Goal: Task Accomplishment & Management: Manage account settings

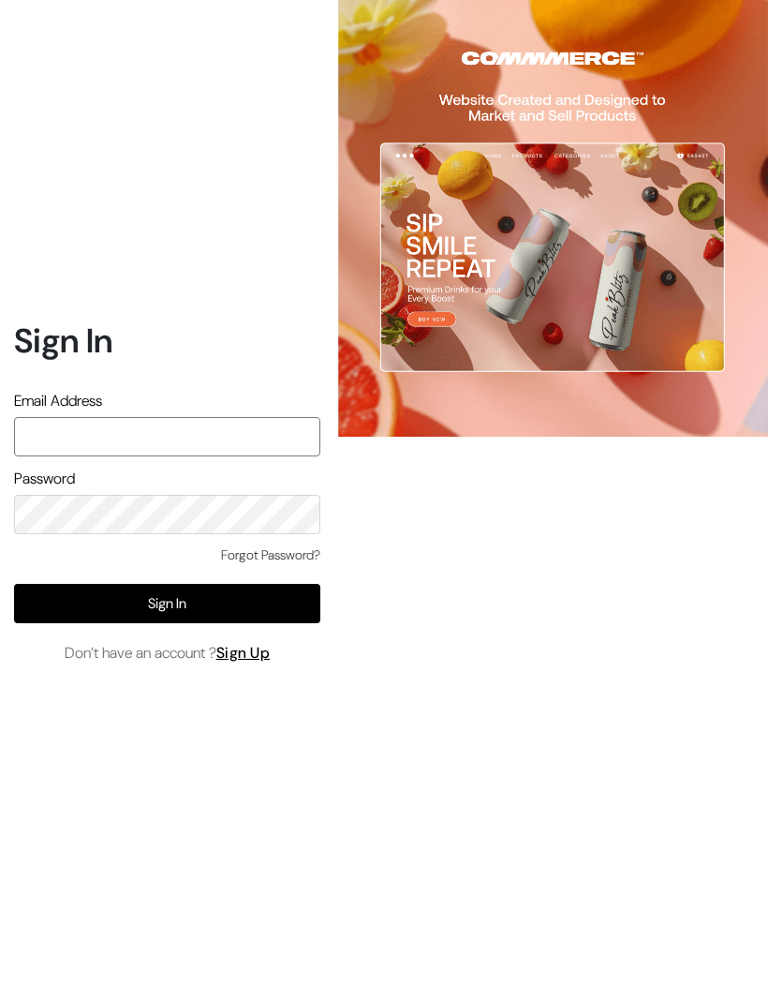
type input "varnambyaadhira@gmail.com"
click at [288, 623] on button "Sign In" at bounding box center [167, 603] width 306 height 39
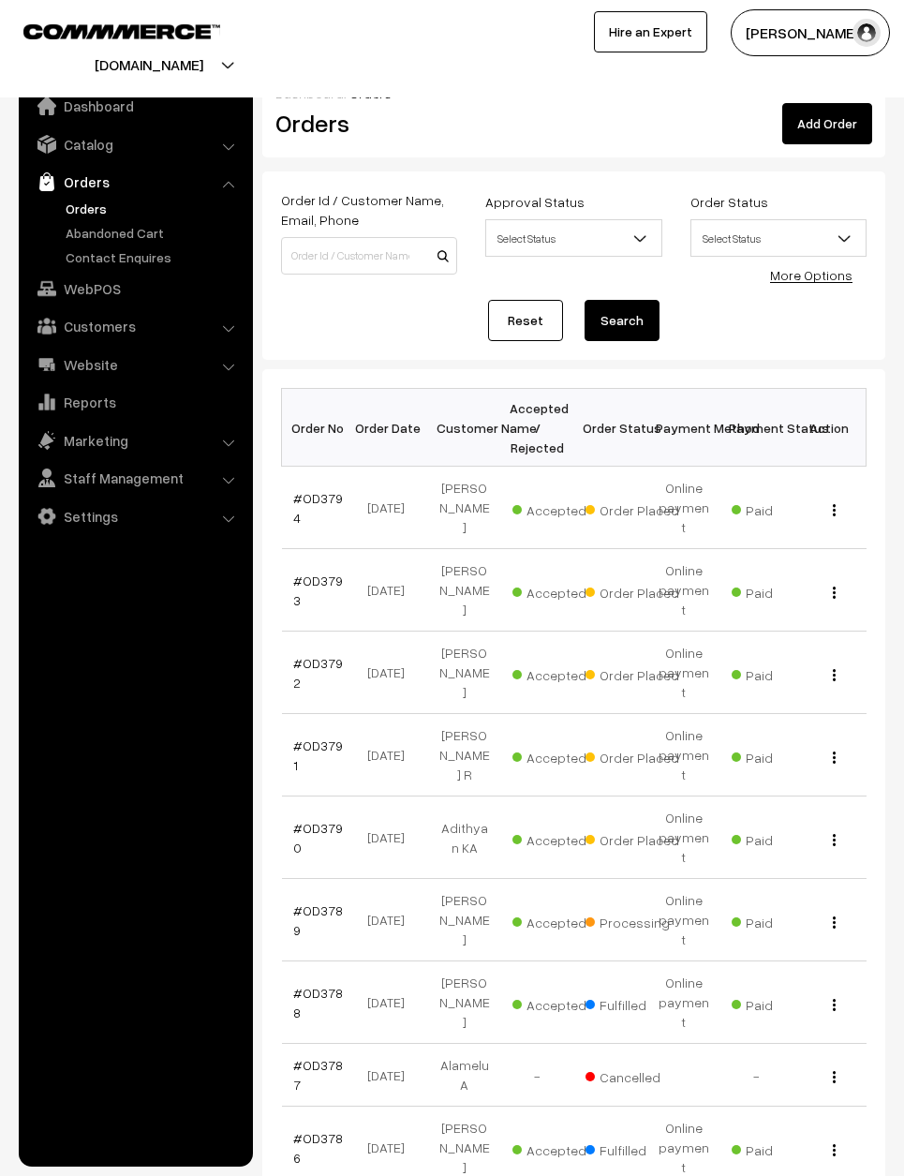
click at [310, 820] on link "#OD3790" at bounding box center [318, 838] width 50 height 36
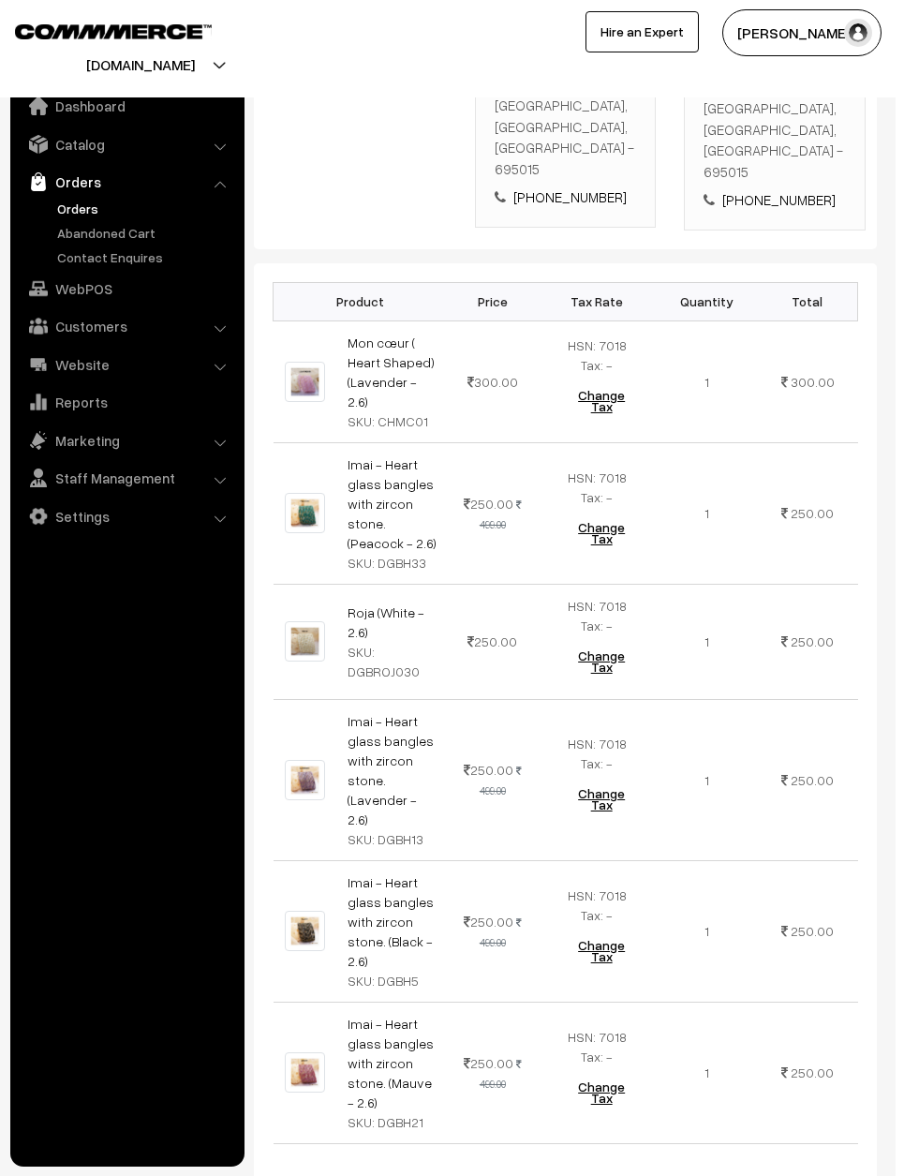
scroll to position [669, 0]
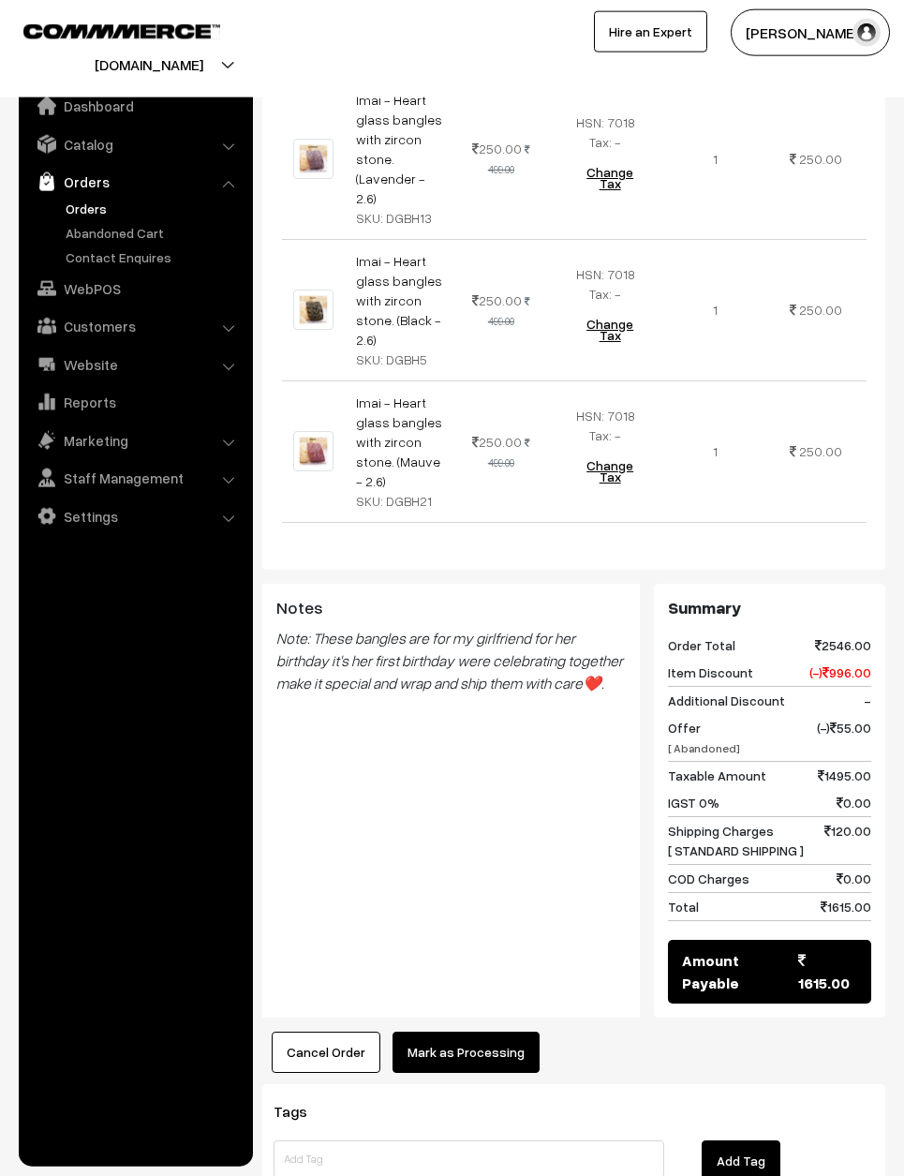
click at [486, 1032] on button "Mark as Processing" at bounding box center [466, 1052] width 147 height 41
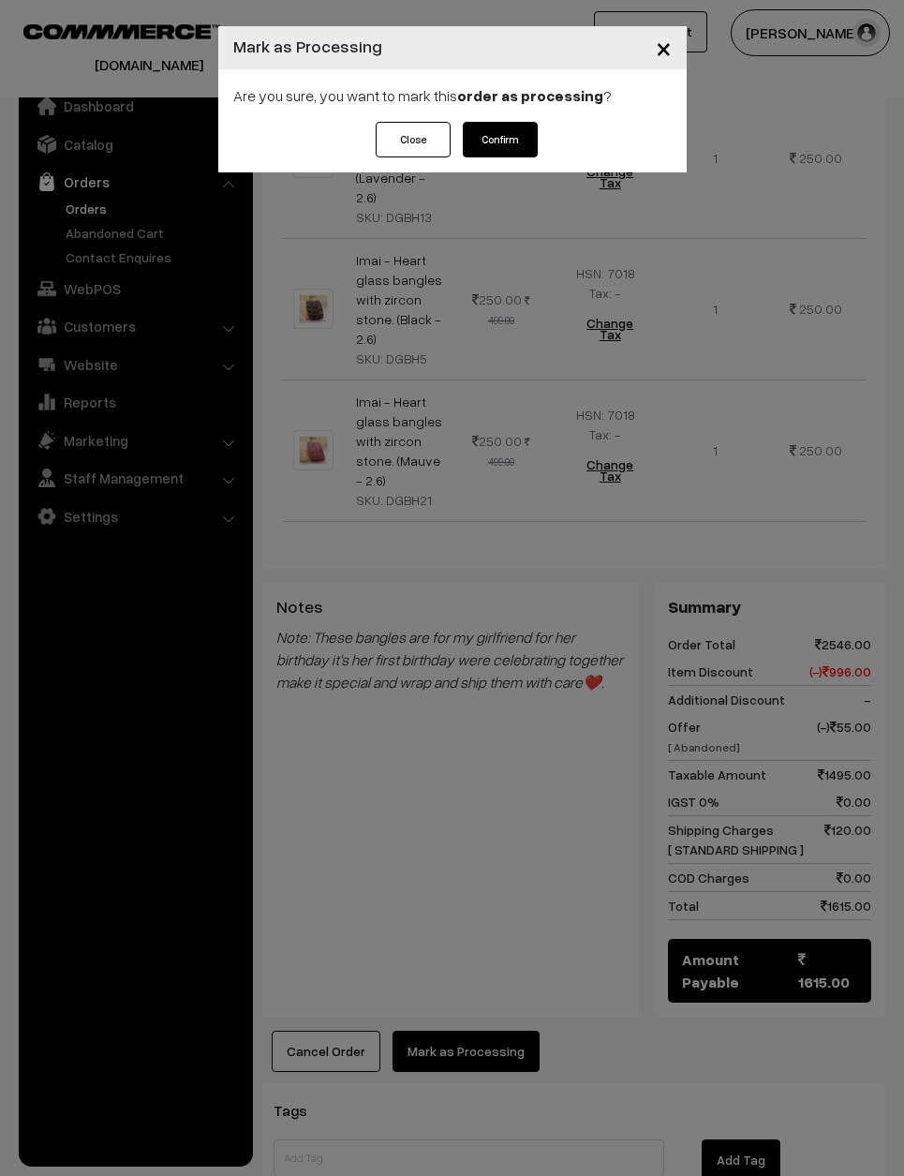
click at [503, 151] on button "Confirm" at bounding box center [500, 140] width 75 height 36
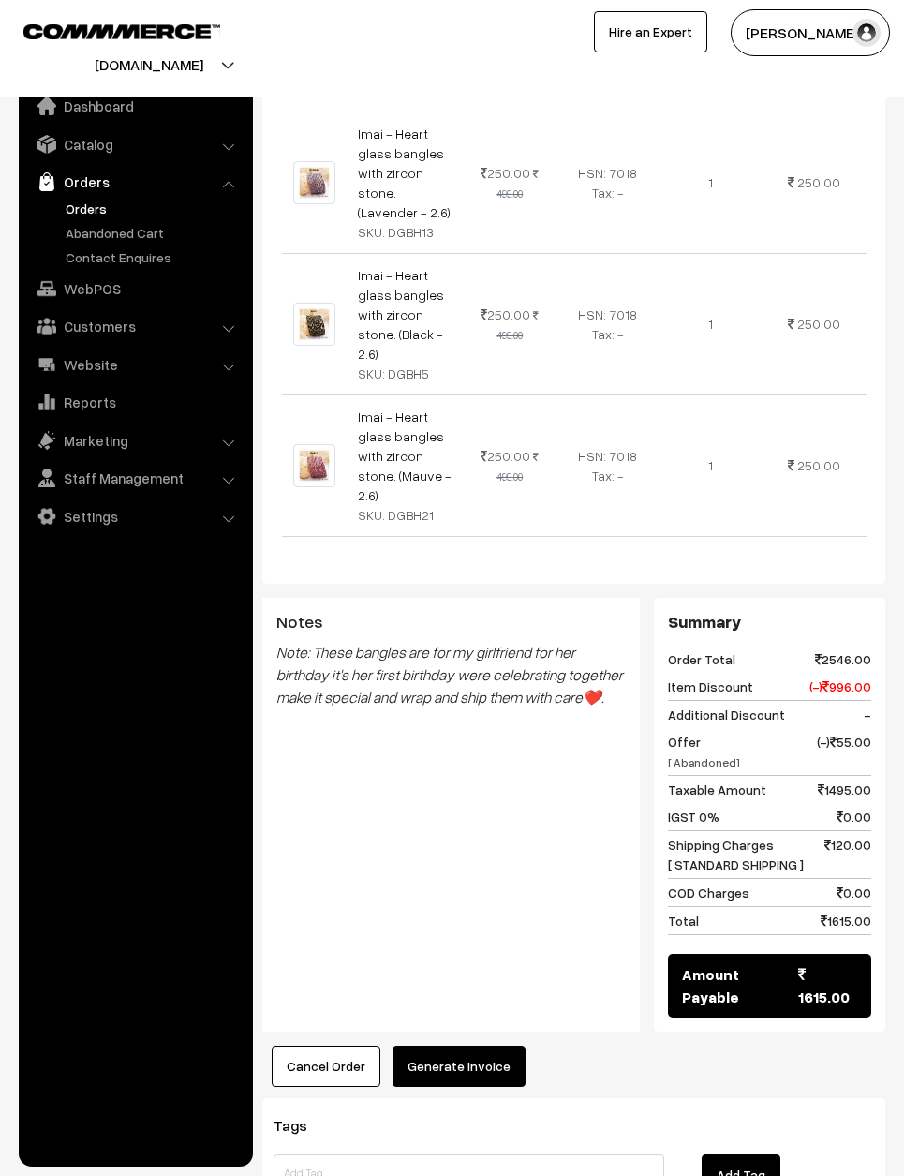
scroll to position [1152, 0]
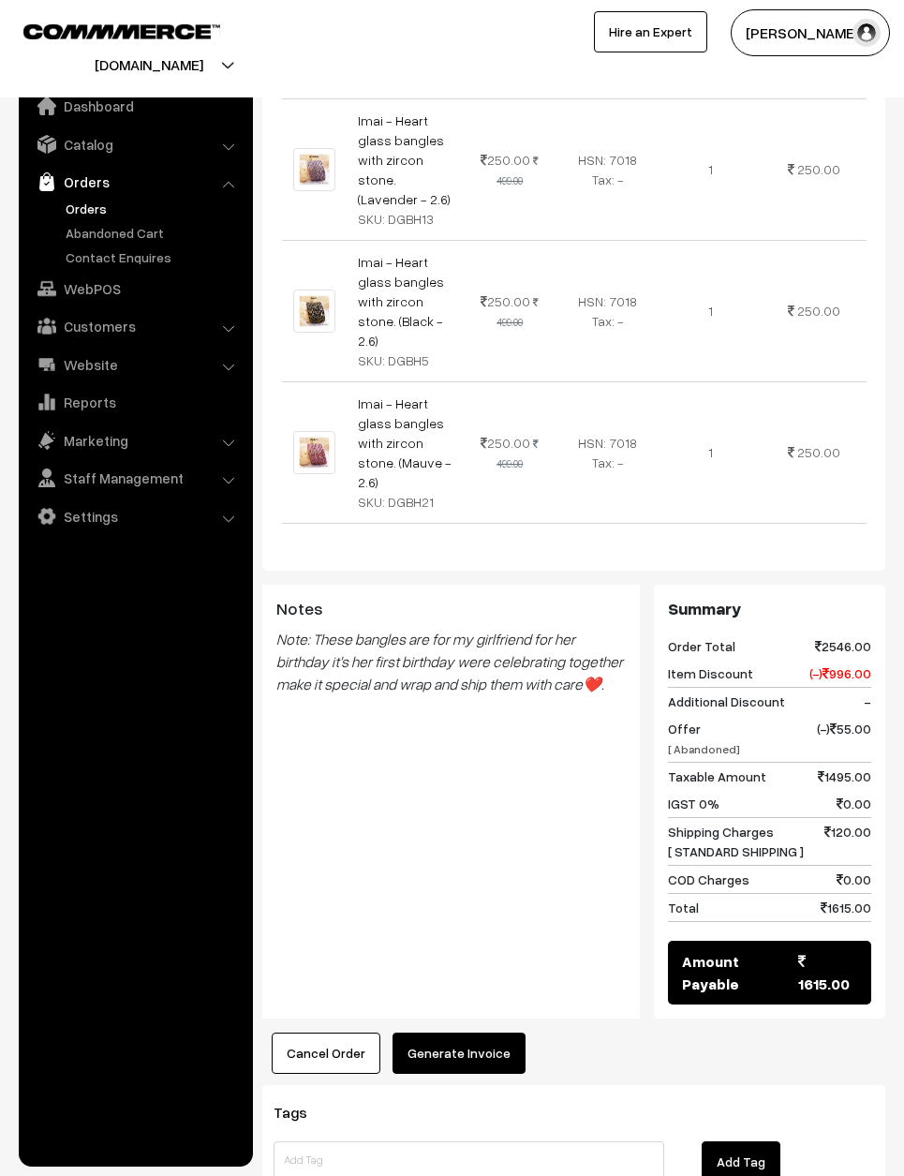
click at [477, 1033] on button "Generate Invoice" at bounding box center [459, 1053] width 133 height 41
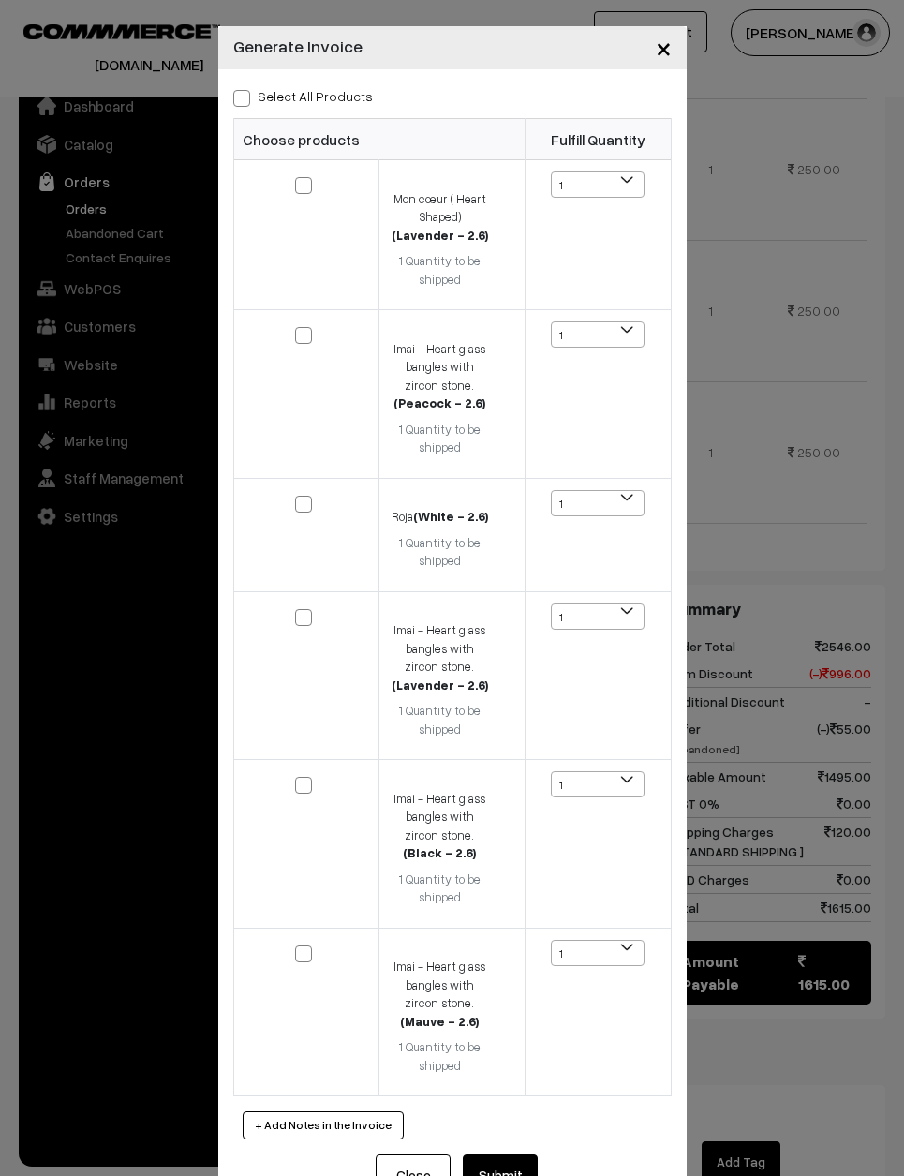
click at [267, 91] on label "Select All Products" at bounding box center [303, 96] width 140 height 20
click at [245, 91] on input "Select All Products" at bounding box center [239, 95] width 12 height 12
checkbox input "true"
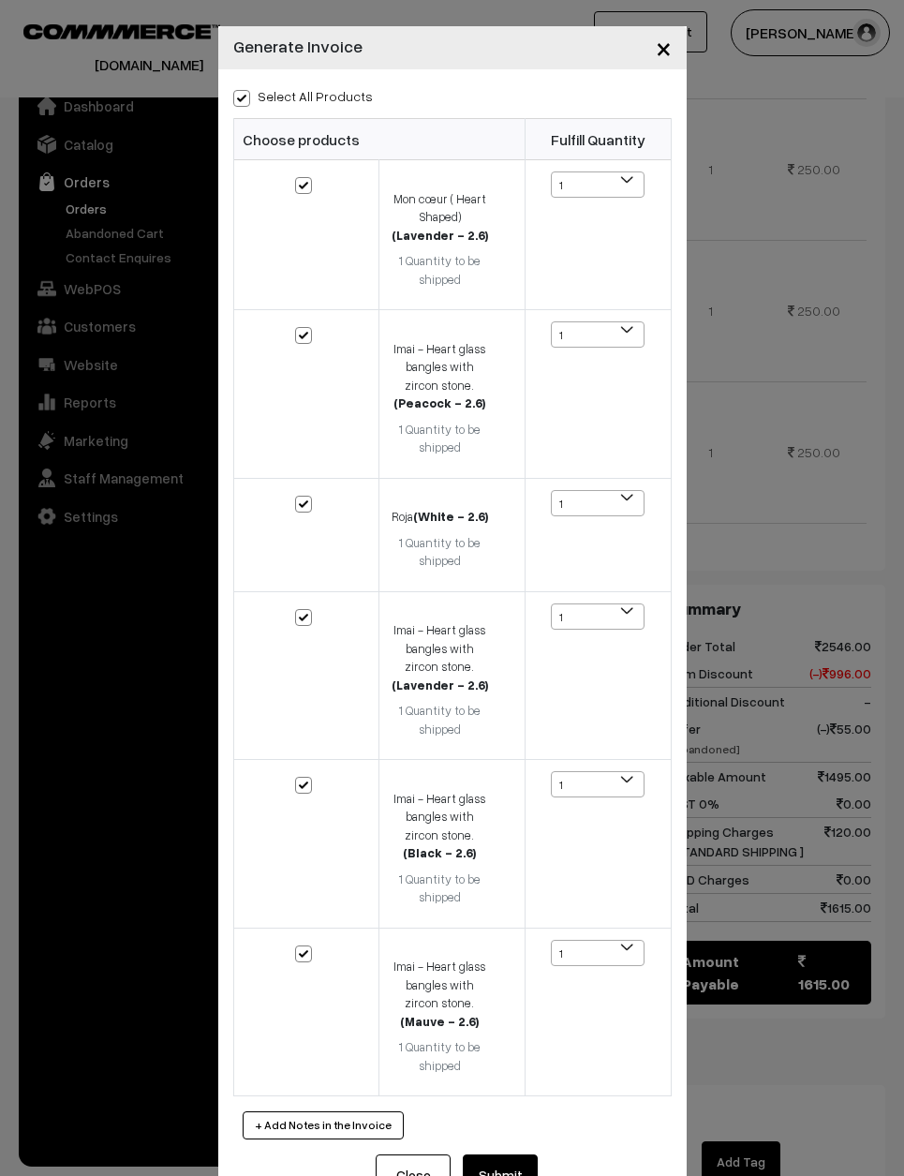
checkbox input "true"
click at [521, 1161] on button "Submit" at bounding box center [500, 1174] width 75 height 41
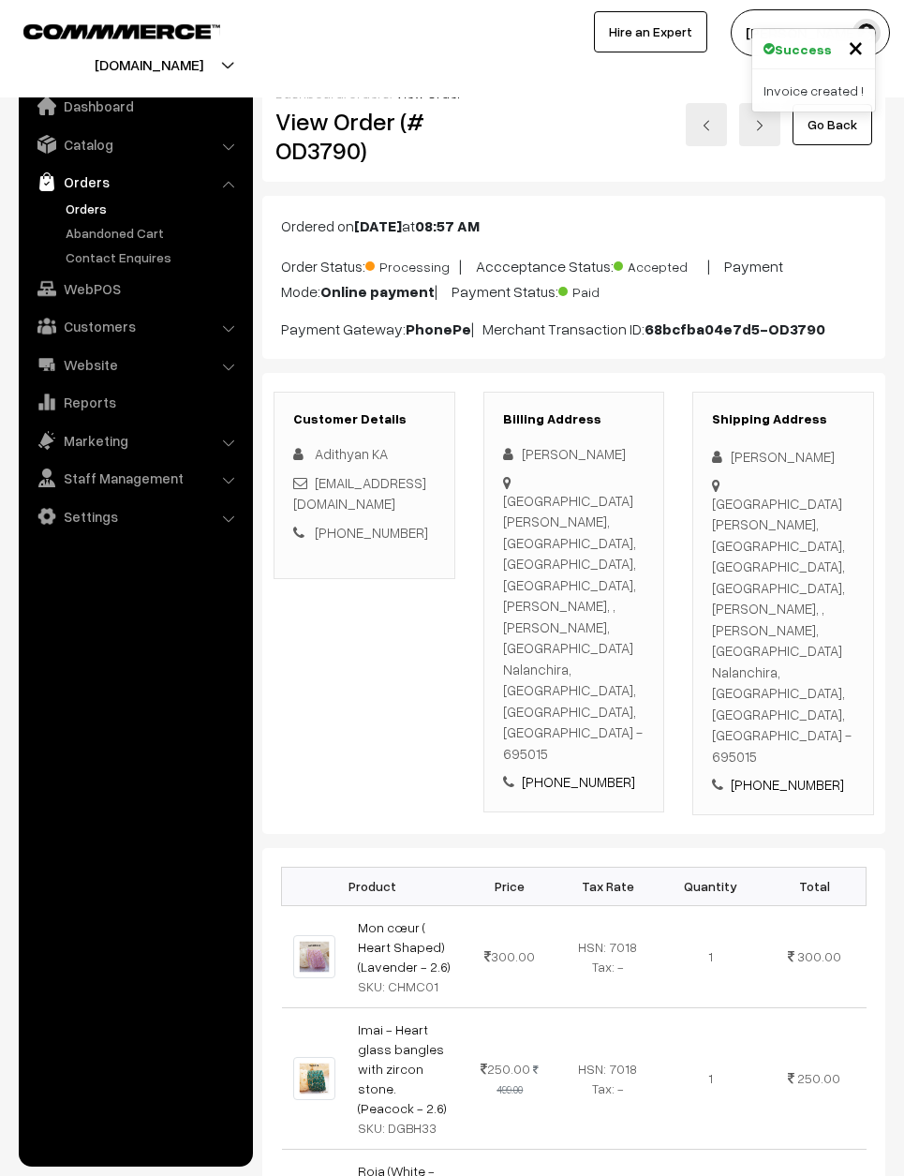
click at [855, 126] on link "Go Back" at bounding box center [833, 124] width 80 height 41
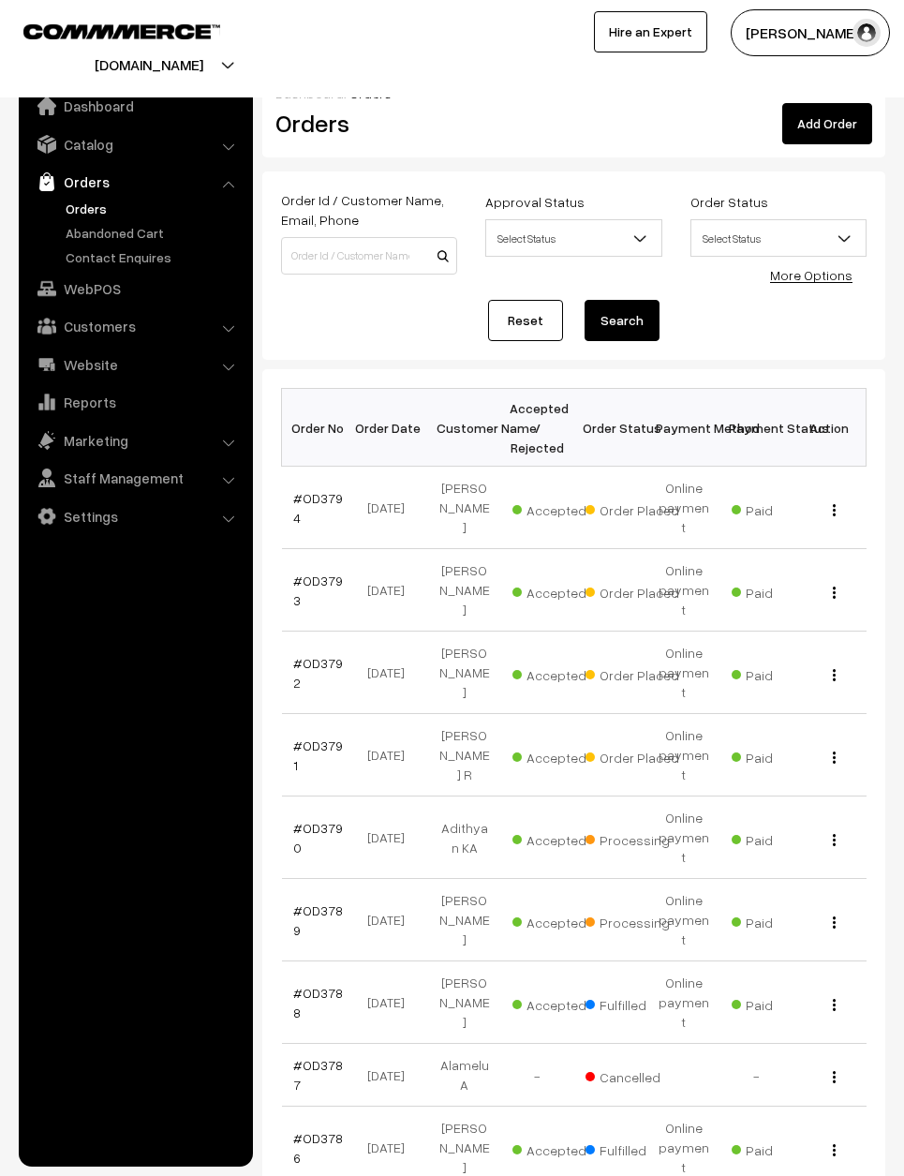
click at [317, 737] on link "#OD3791" at bounding box center [318, 755] width 50 height 36
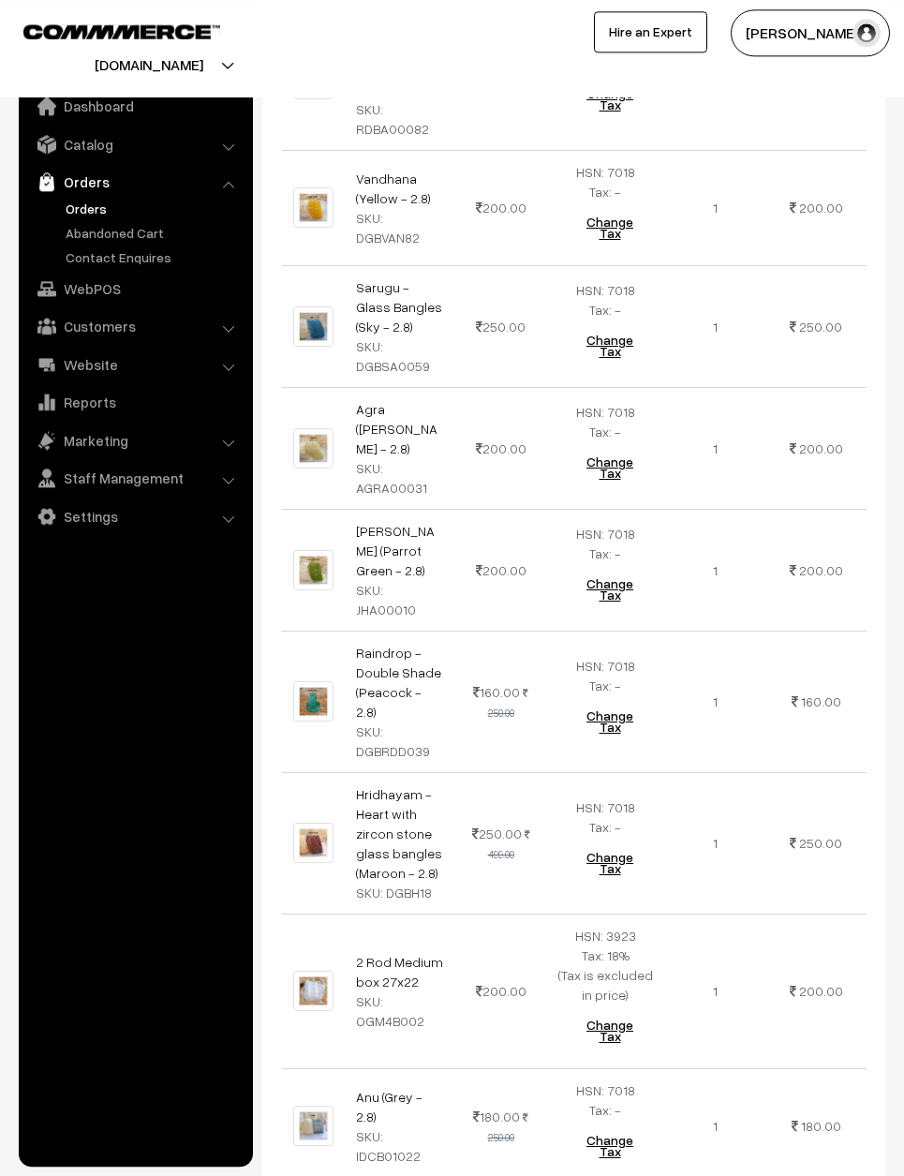
scroll to position [1001, 0]
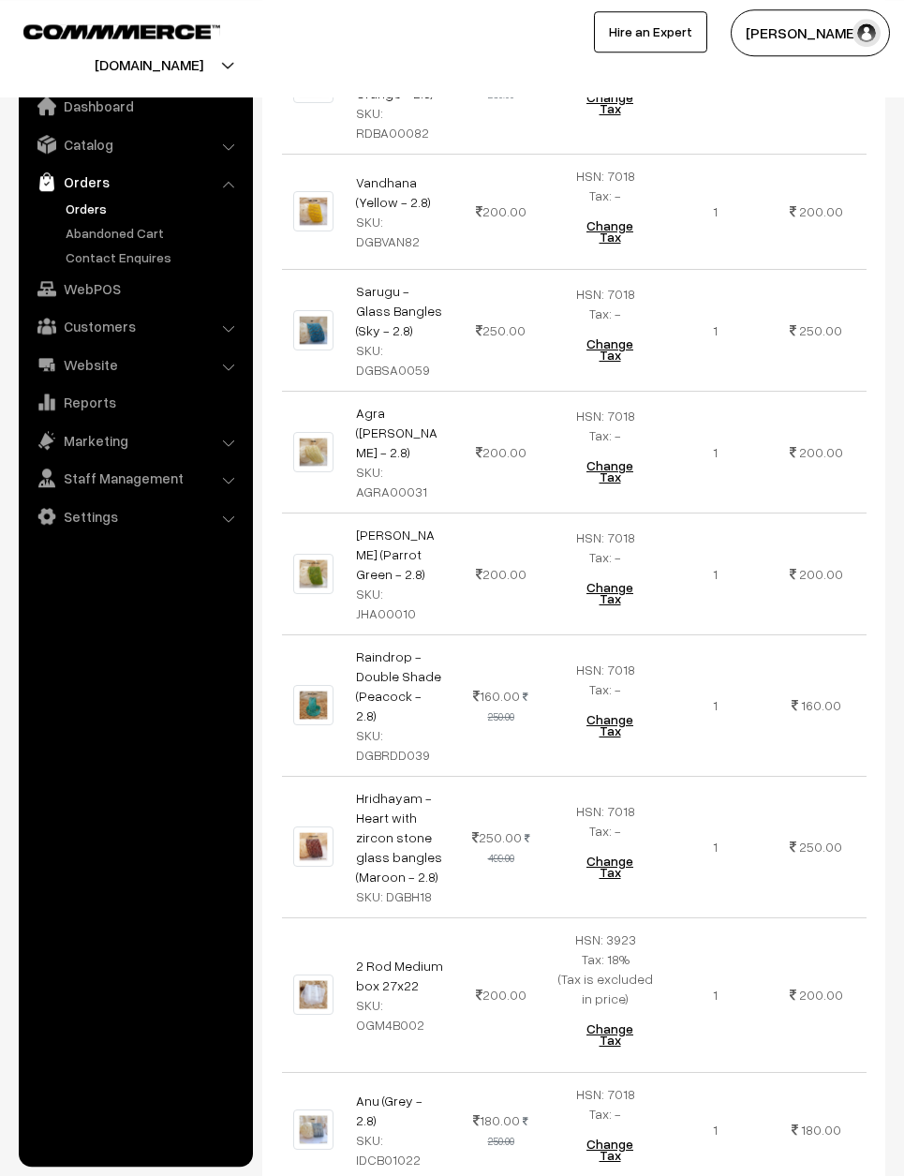
click at [92, 1167] on ul "Dashboard Catalog" at bounding box center [136, 621] width 234 height 1092
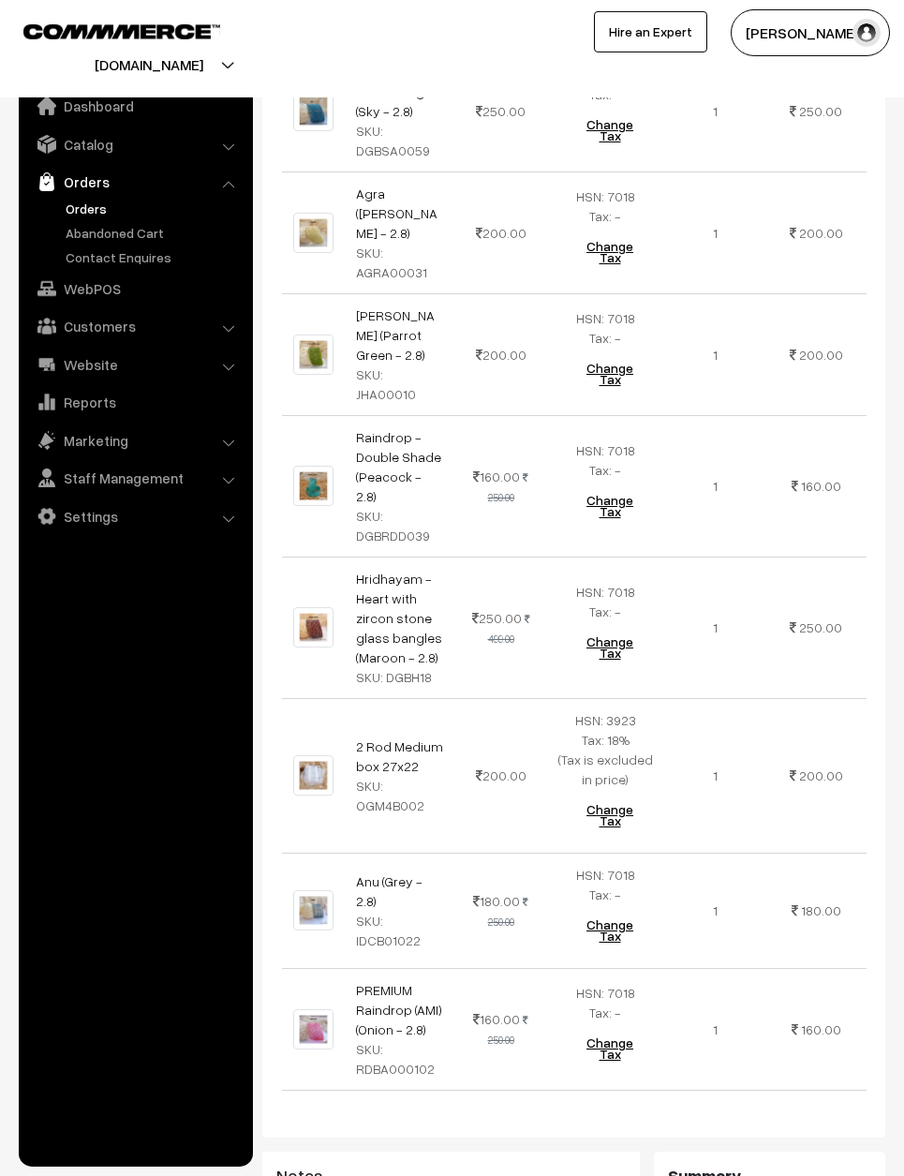
click at [94, 1004] on ul "Dashboard Catalog" at bounding box center [136, 621] width 234 height 1092
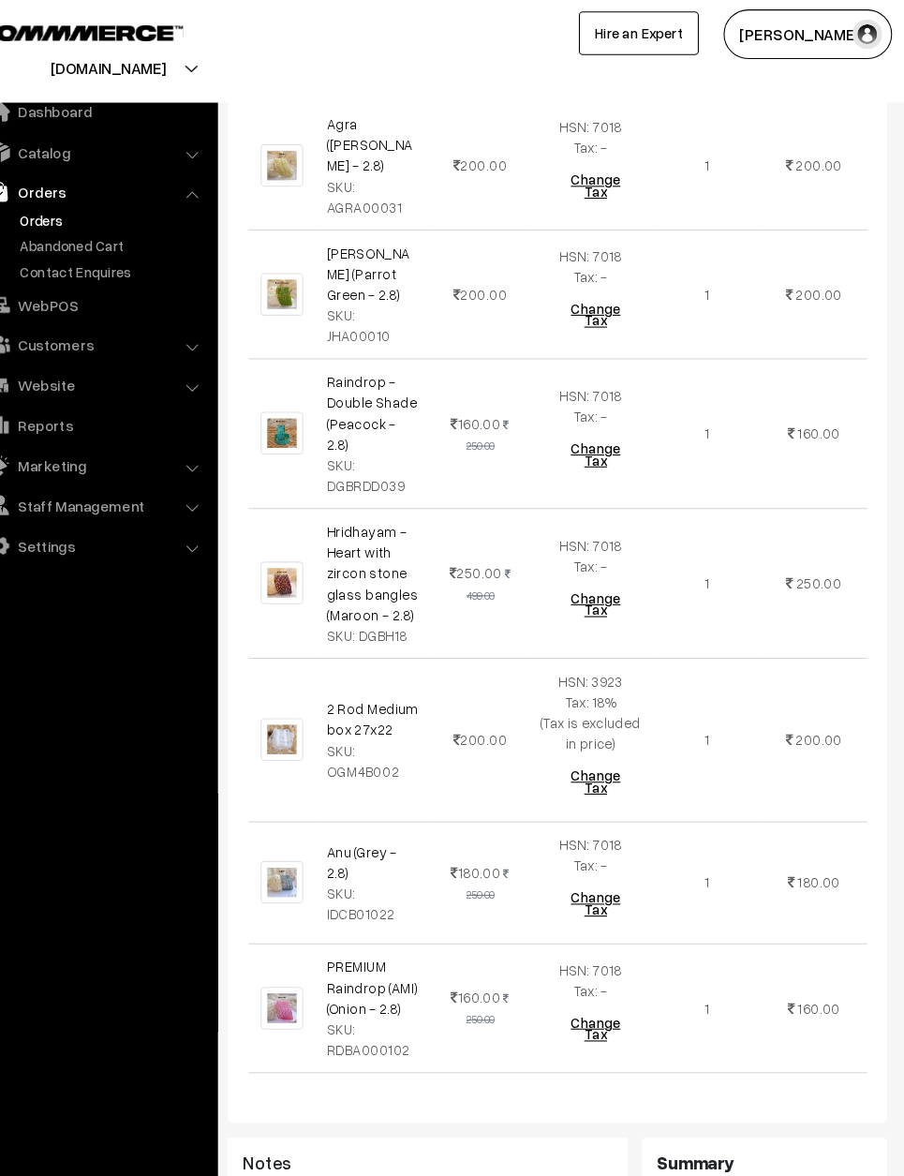
scroll to position [1293, 0]
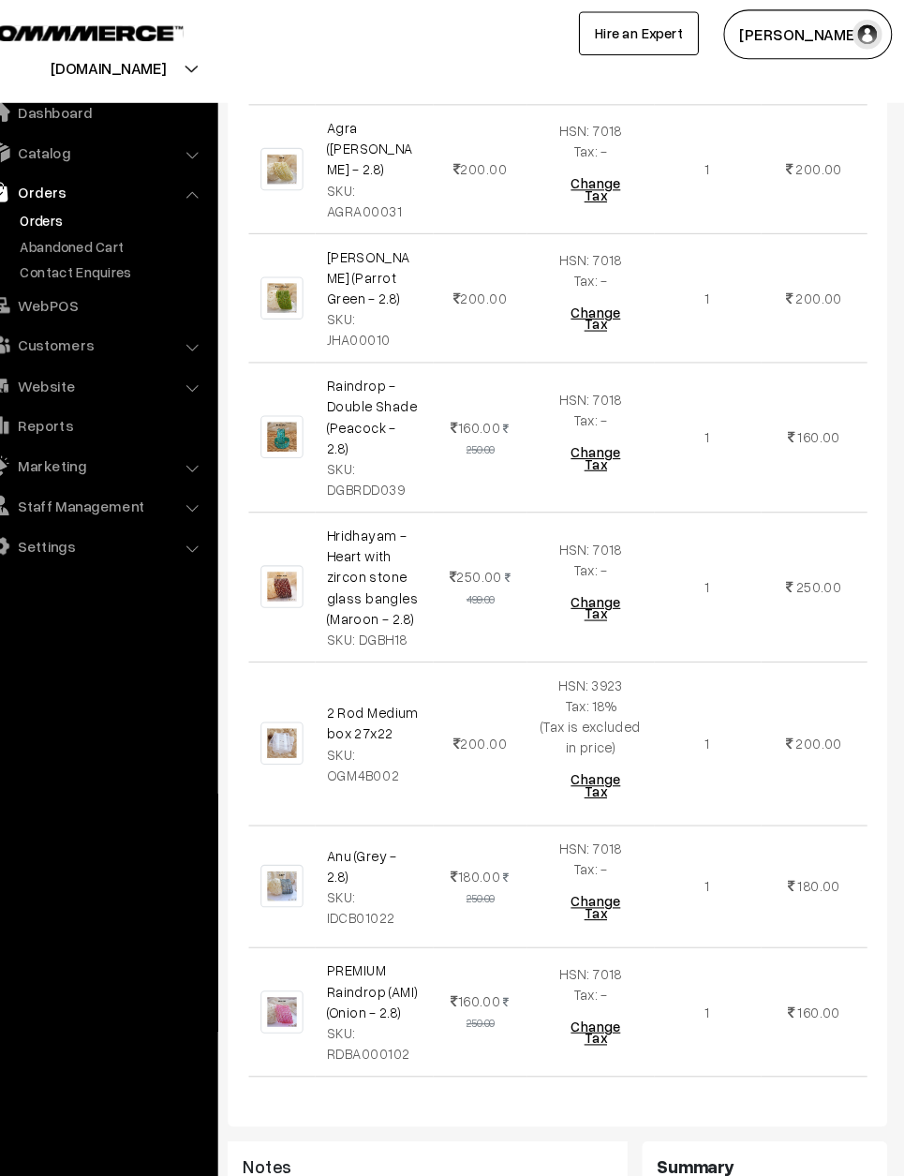
click at [293, 162] on img at bounding box center [313, 160] width 40 height 40
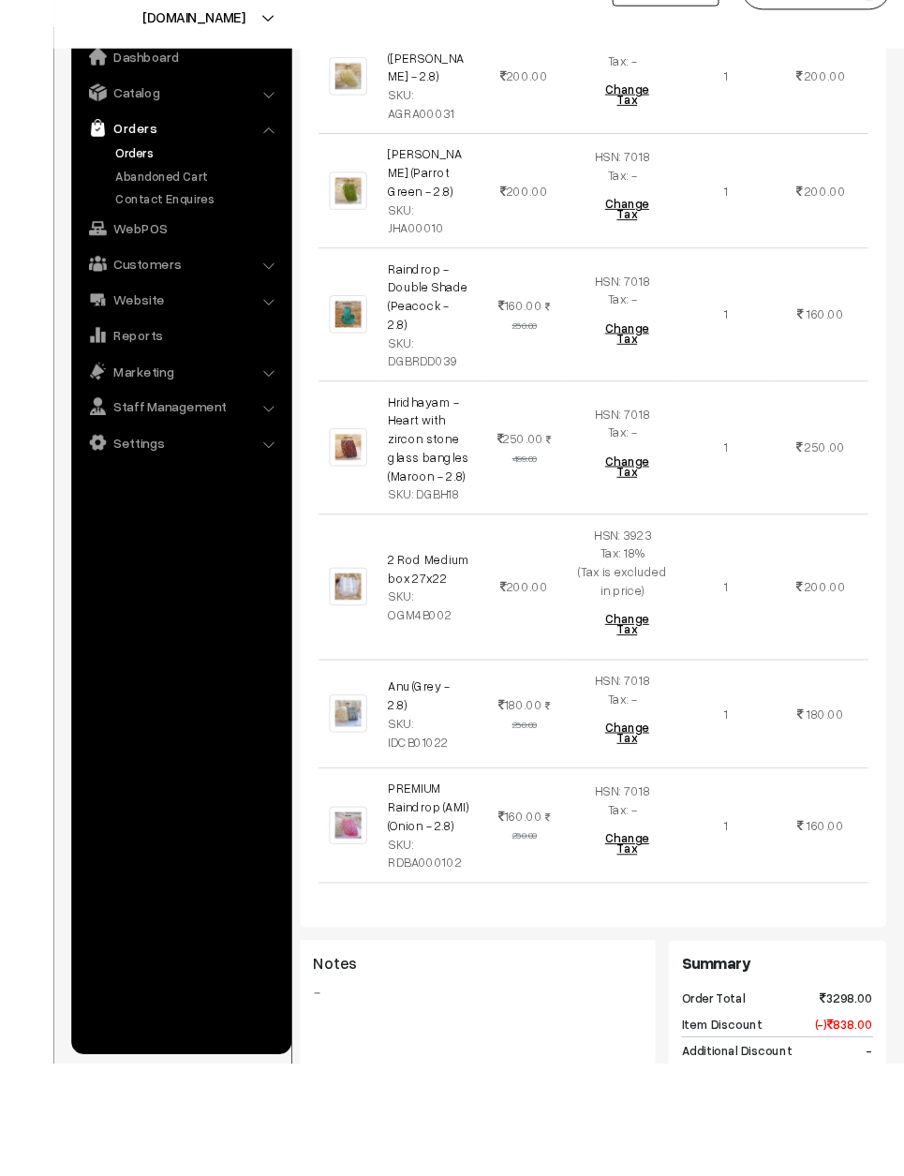
scroll to position [1670, 0]
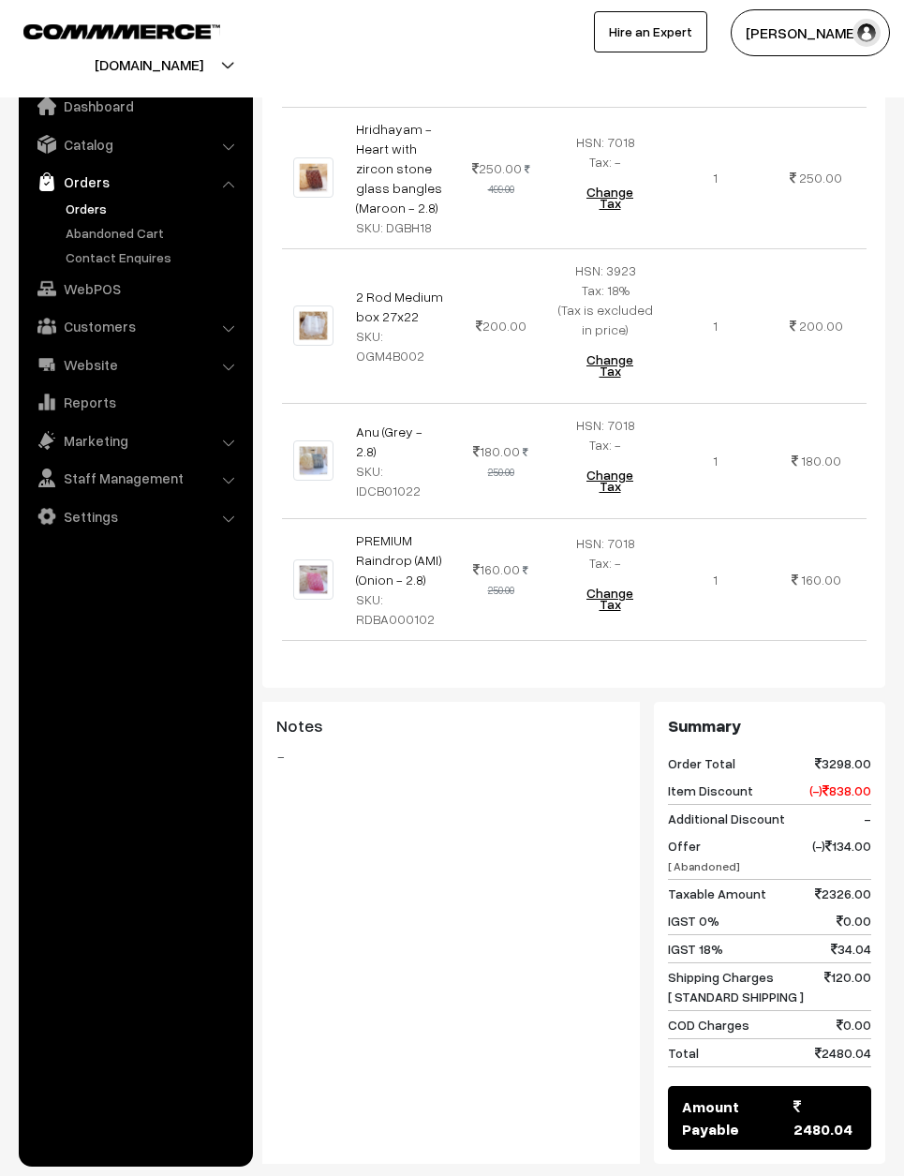
click at [477, 1175] on button "Mark as Processing" at bounding box center [466, 1198] width 147 height 41
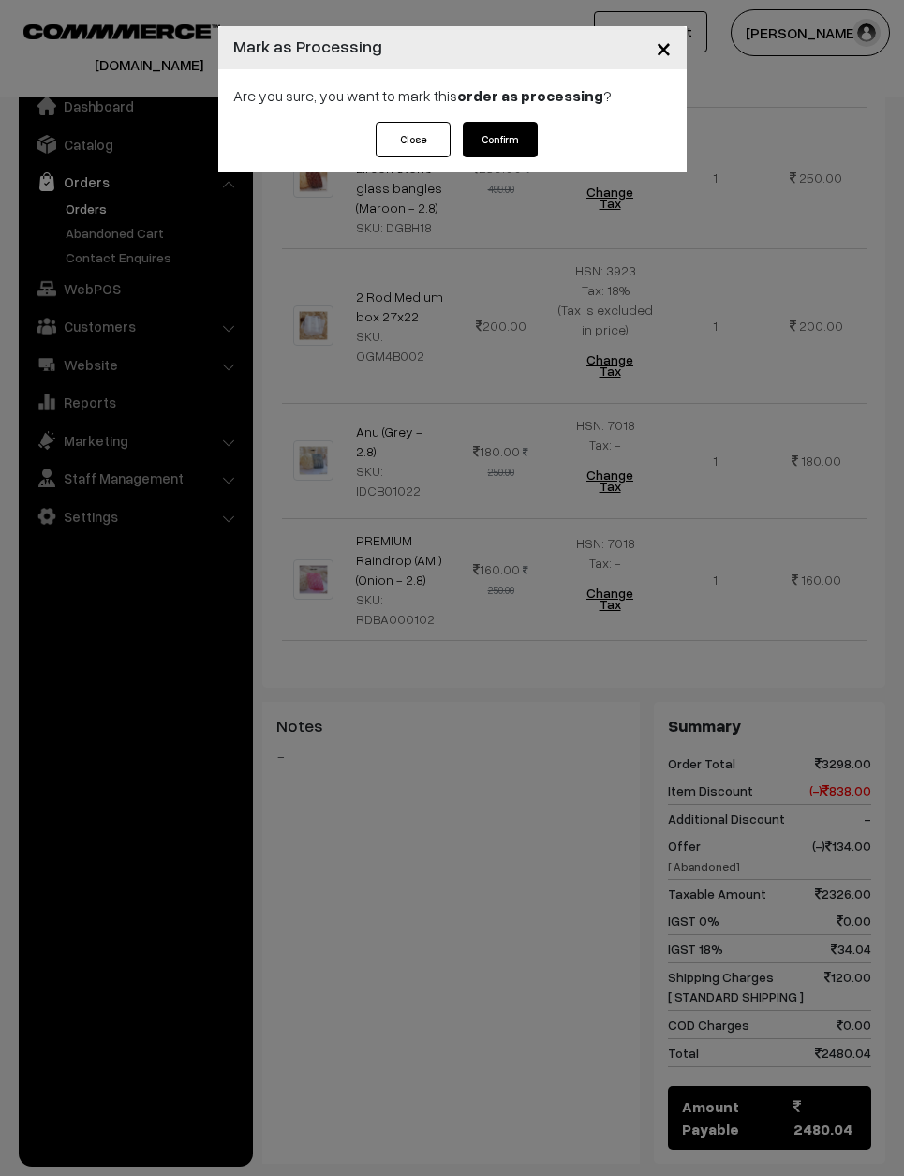
click at [508, 144] on button "Confirm" at bounding box center [500, 140] width 75 height 36
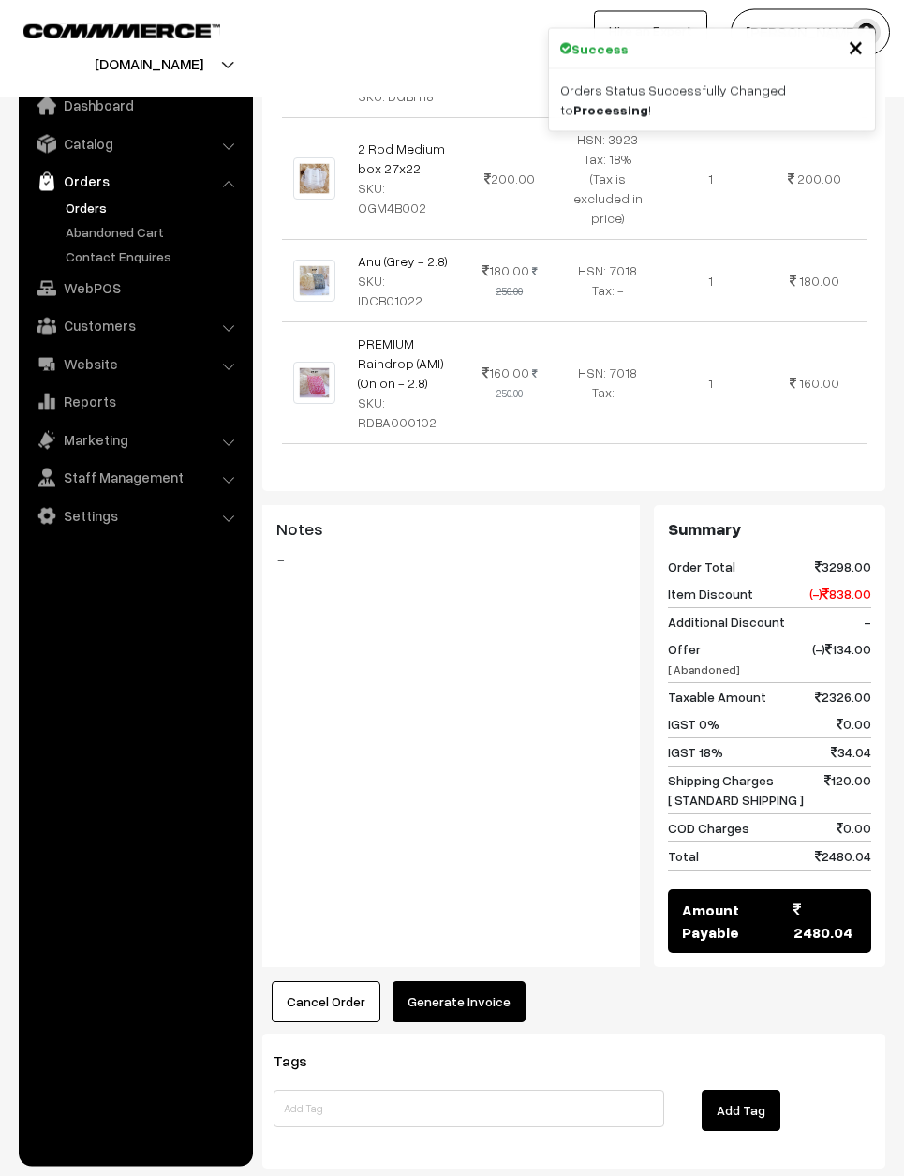
scroll to position [1715, 0]
click at [467, 982] on button "Generate Invoice" at bounding box center [459, 1002] width 133 height 41
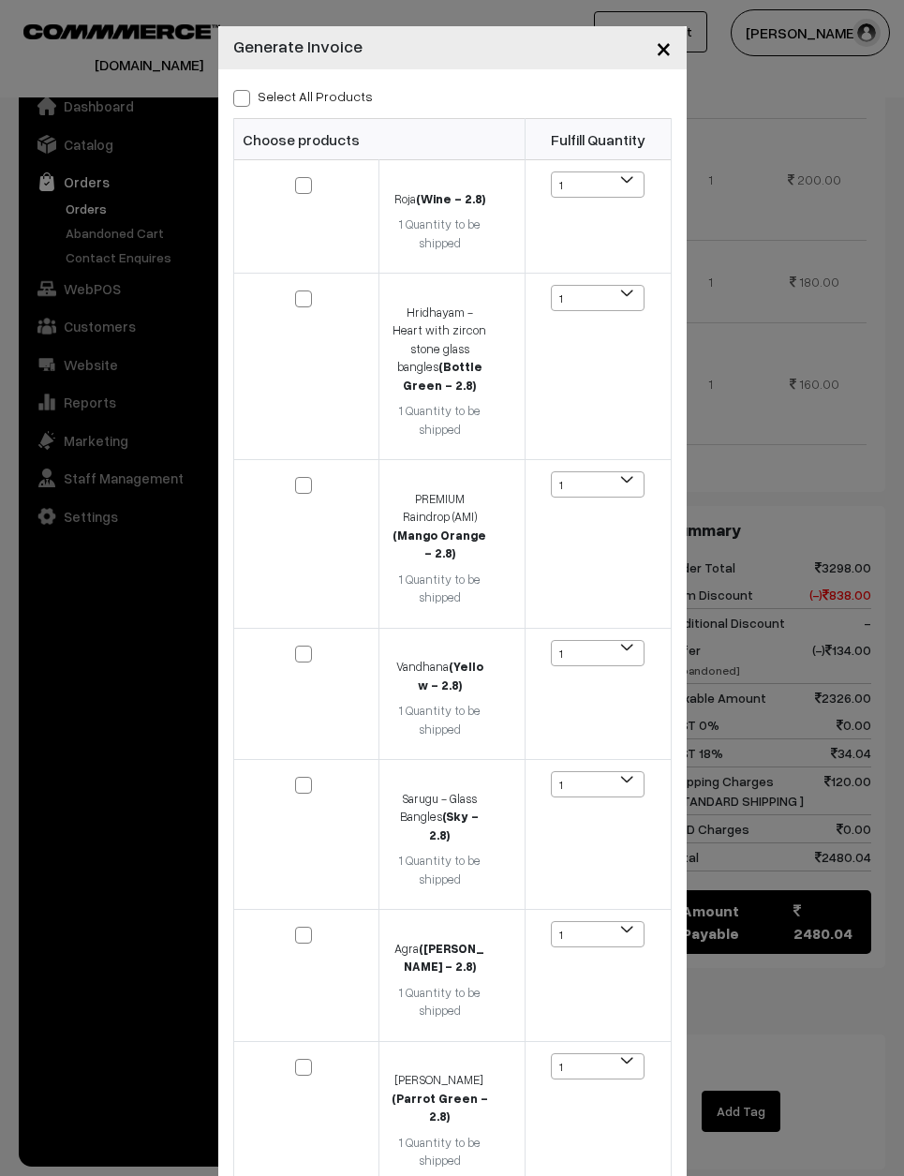
click at [346, 88] on label "Select All Products" at bounding box center [303, 96] width 140 height 20
click at [245, 89] on input "Select All Products" at bounding box center [239, 95] width 12 height 12
checkbox input "true"
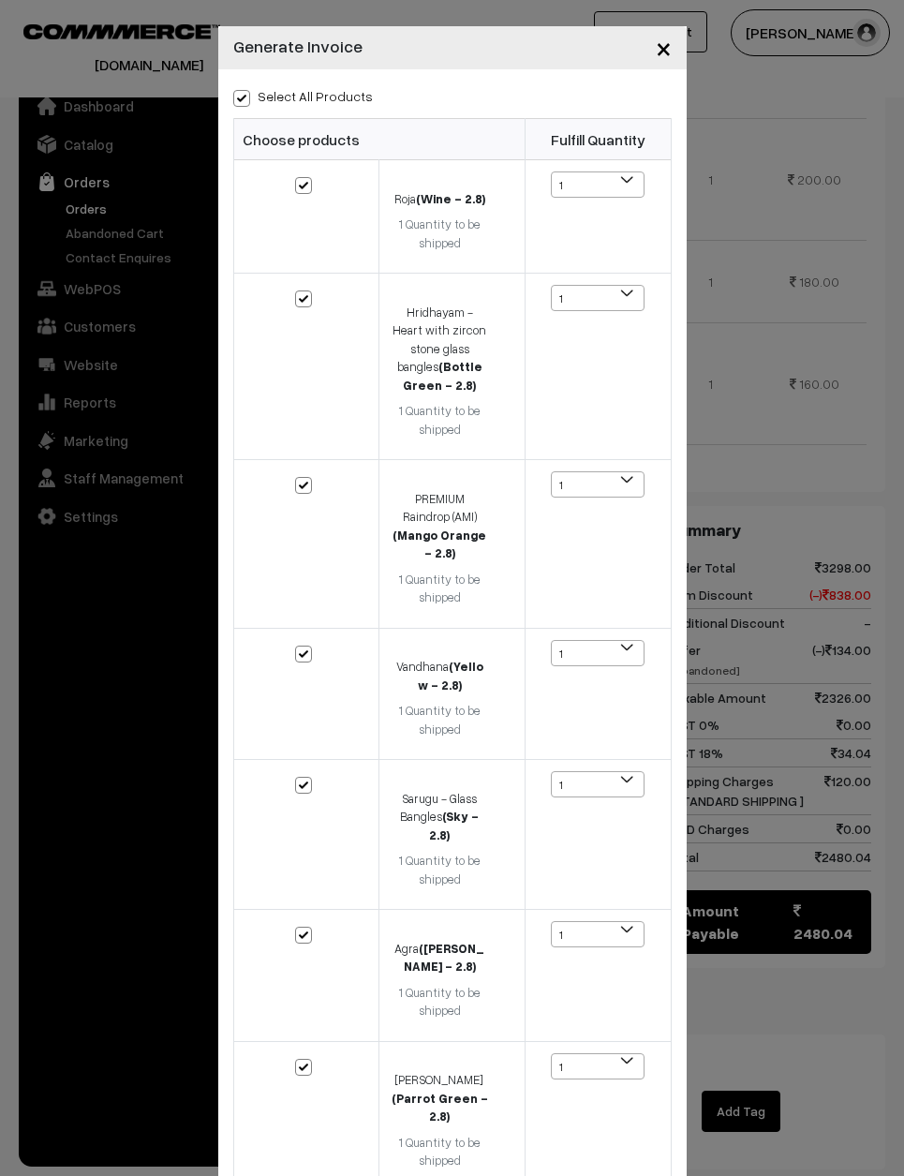
checkbox input "true"
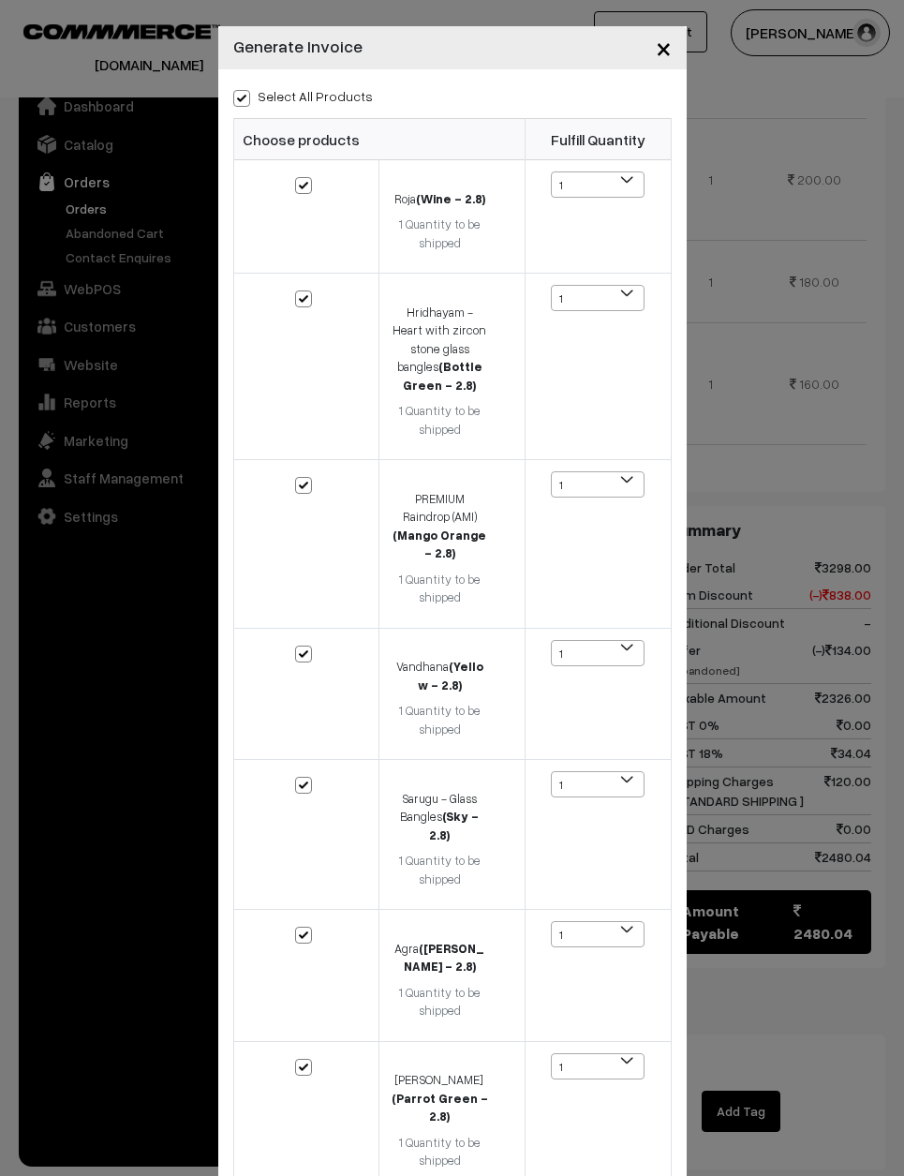
checkbox input "true"
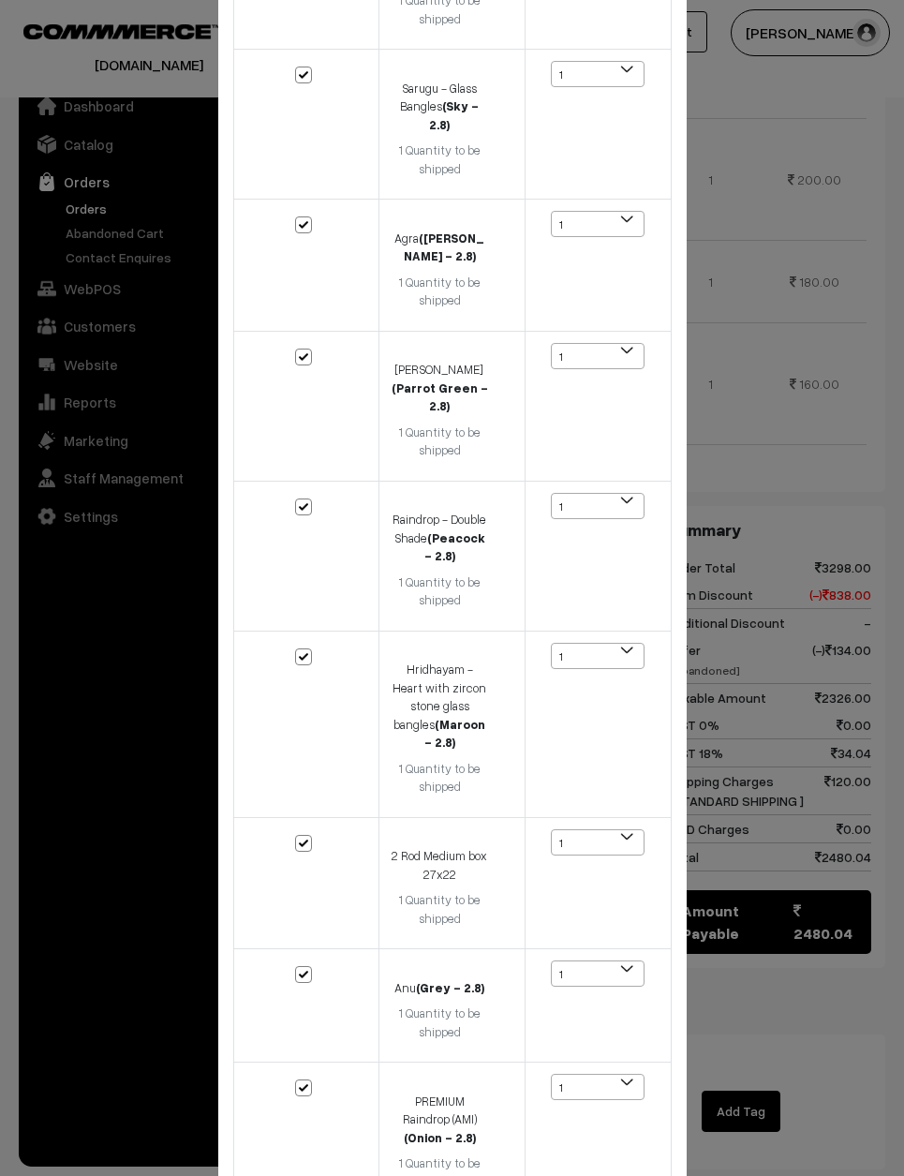
scroll to position [709, 0]
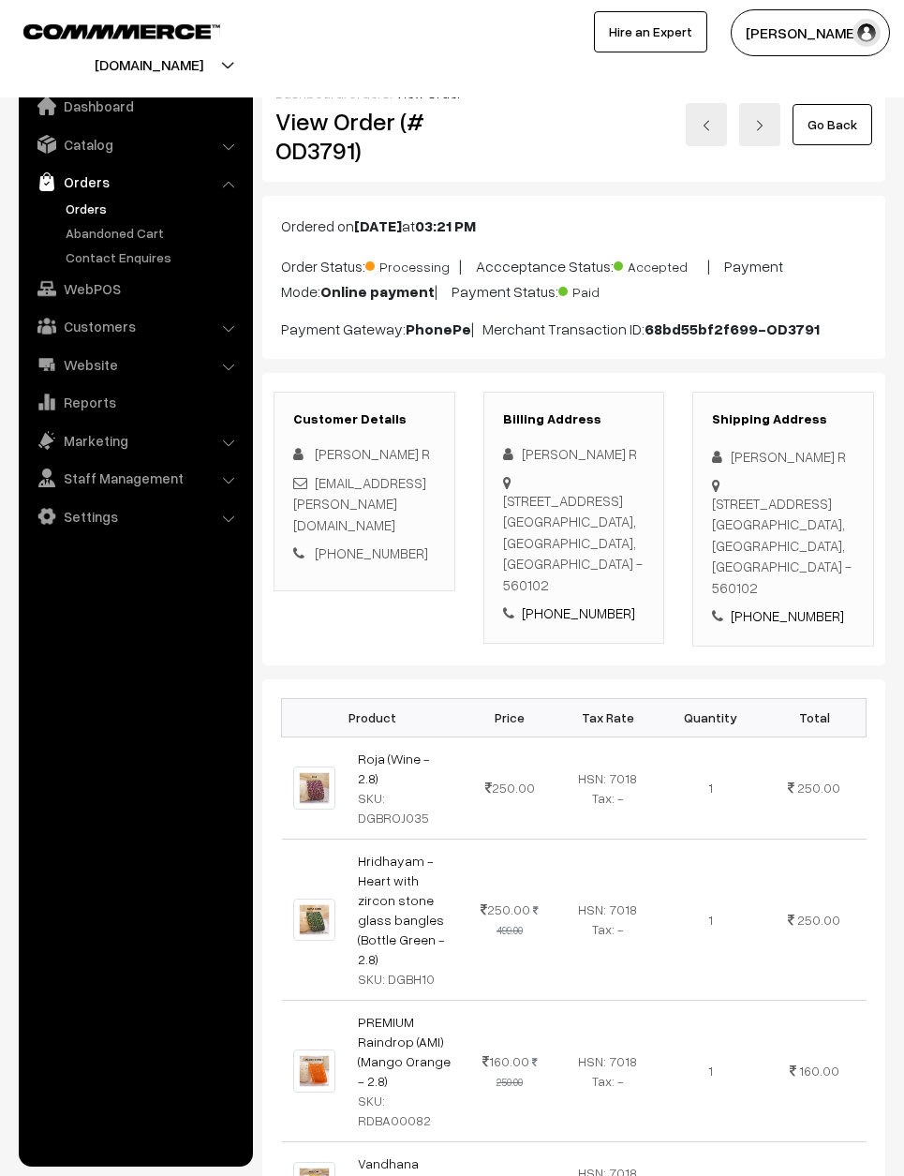
scroll to position [-42, 0]
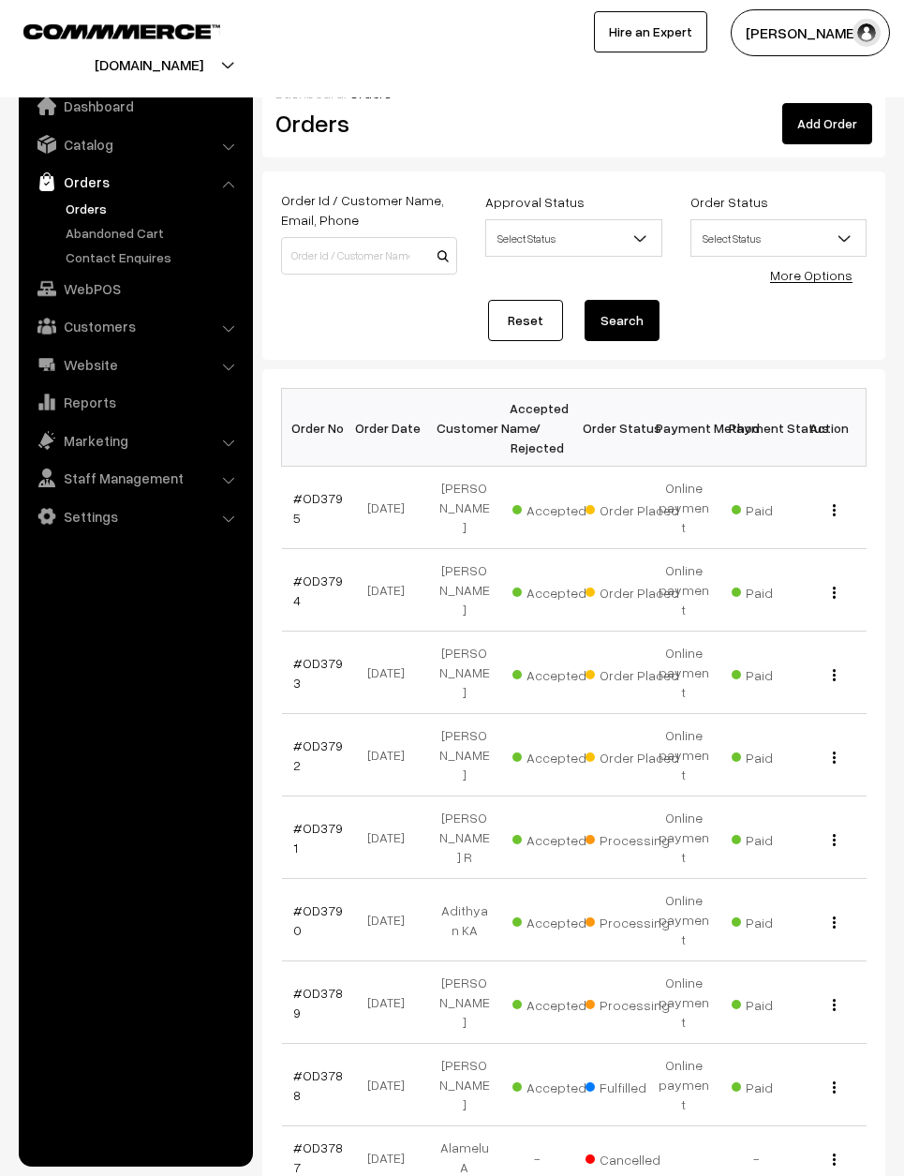
click at [323, 737] on link "#OD3792" at bounding box center [318, 755] width 50 height 36
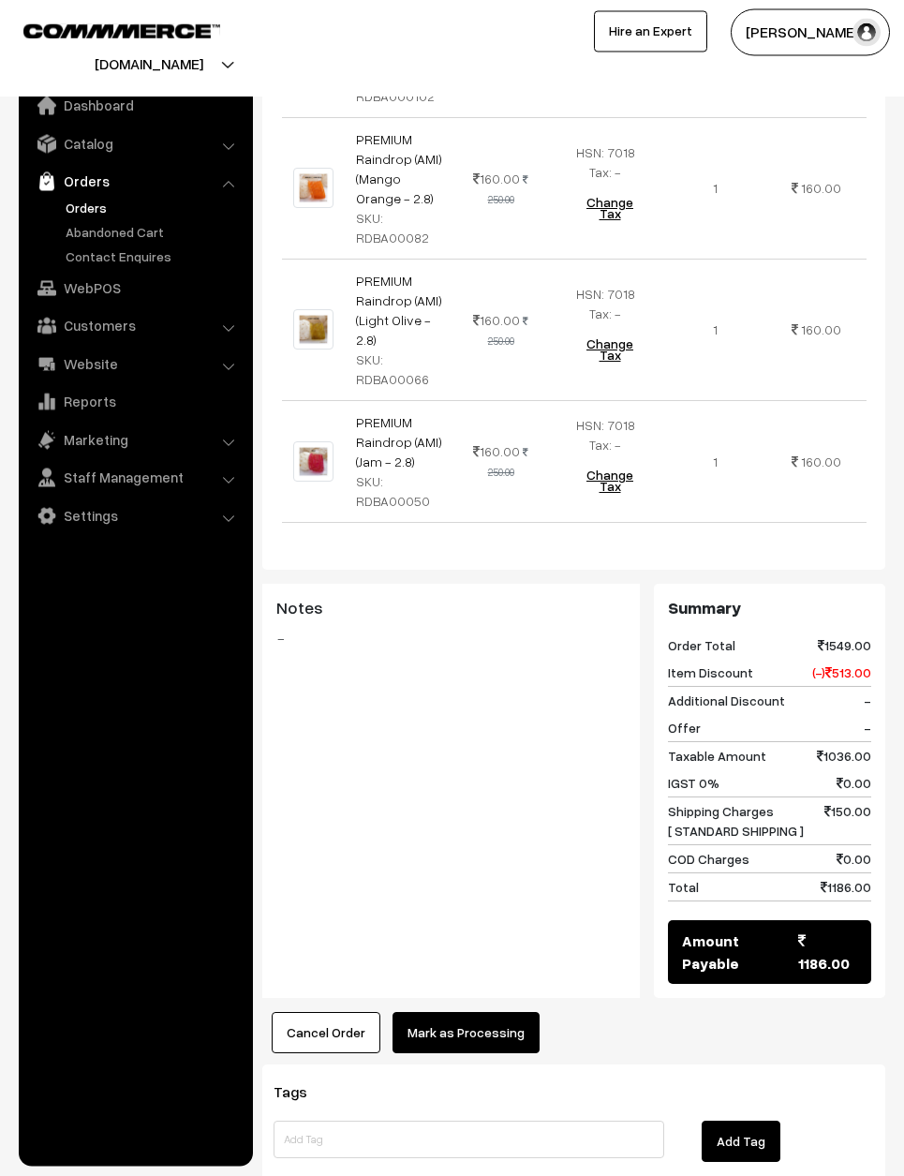
scroll to position [1368, 0]
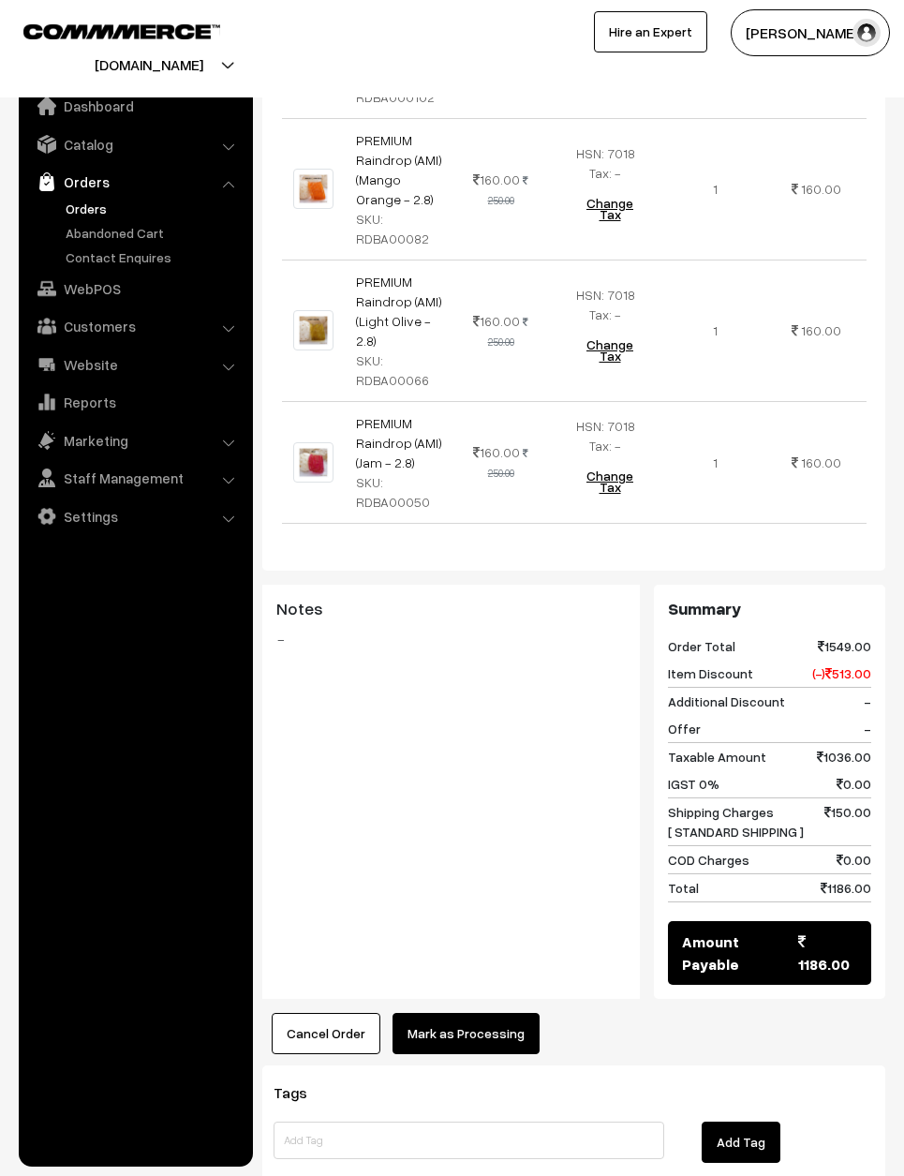
click at [498, 1013] on button "Mark as Processing" at bounding box center [466, 1033] width 147 height 41
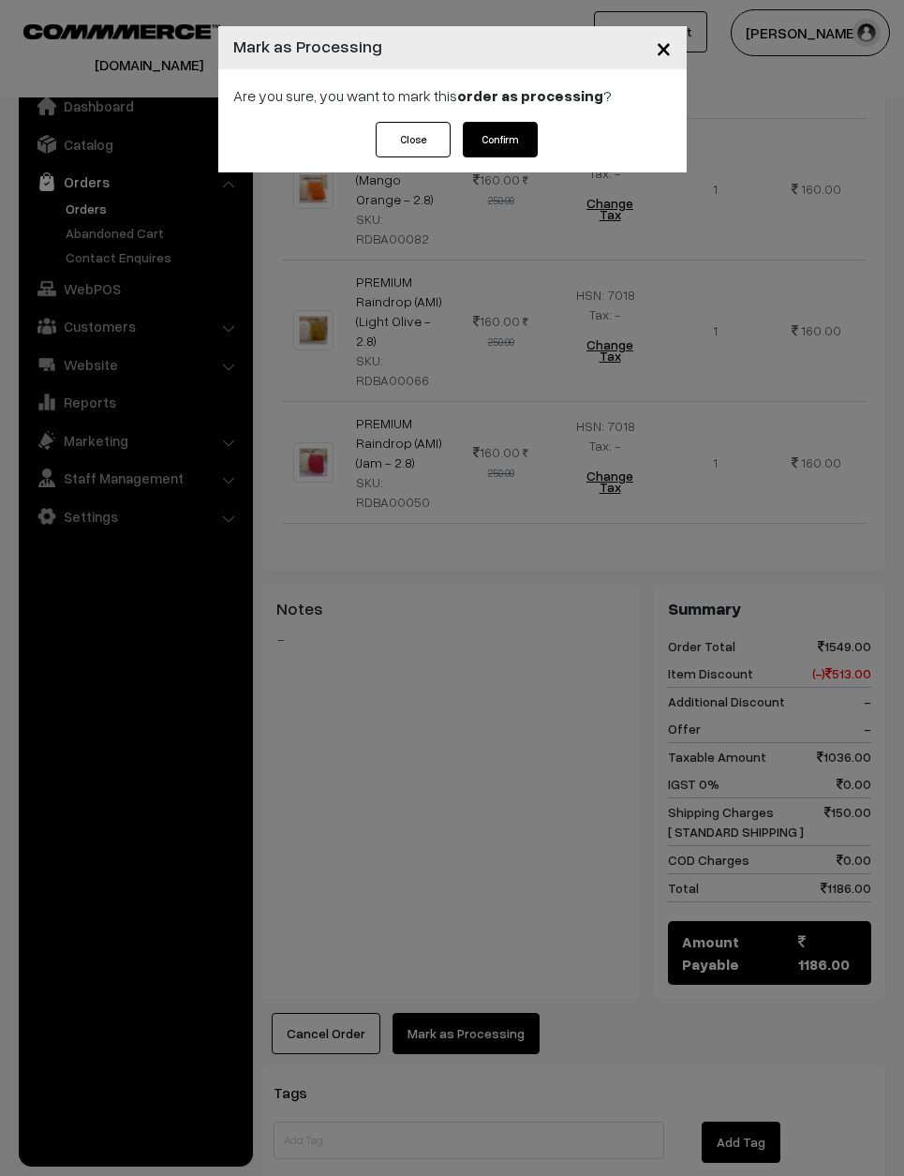
click at [523, 144] on button "Confirm" at bounding box center [500, 140] width 75 height 36
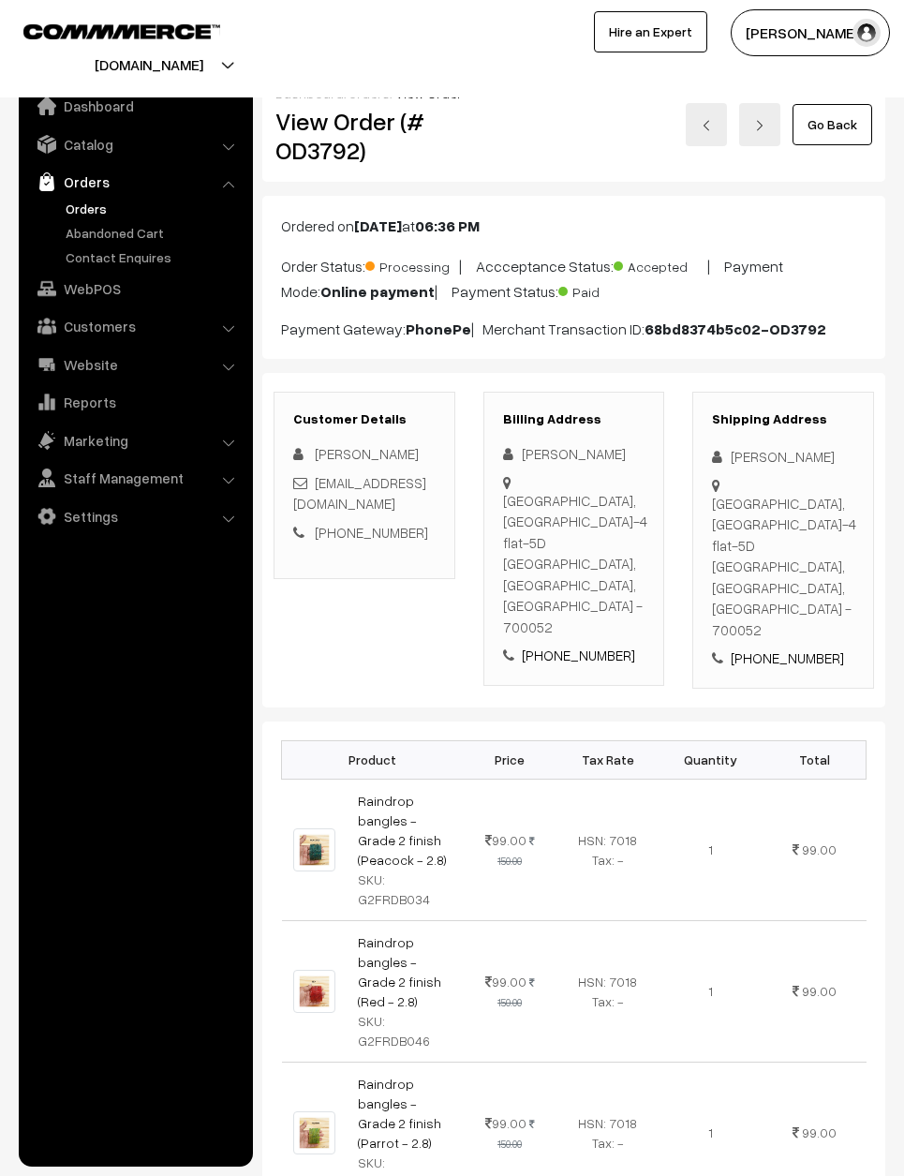
click at [828, 126] on link "Go Back" at bounding box center [833, 124] width 80 height 41
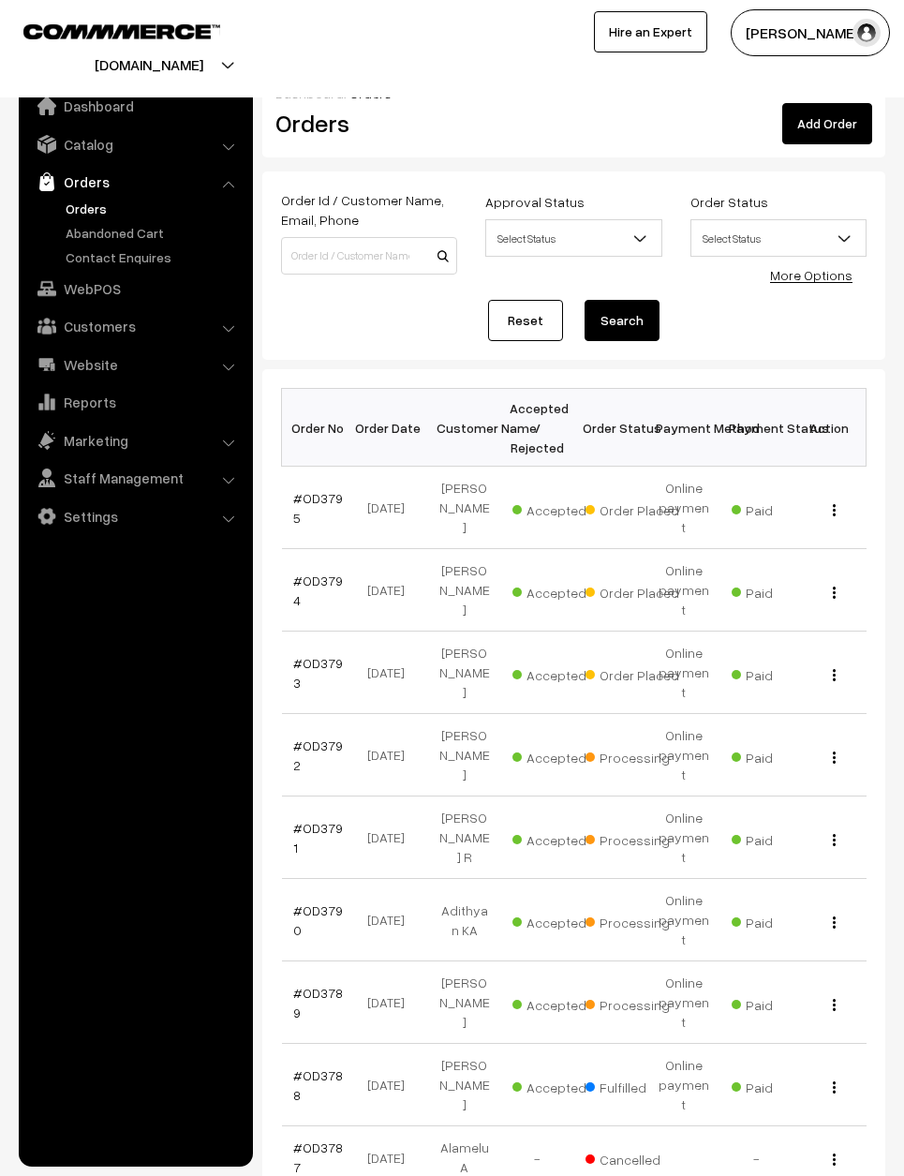
click at [314, 655] on link "#OD3793" at bounding box center [318, 673] width 50 height 36
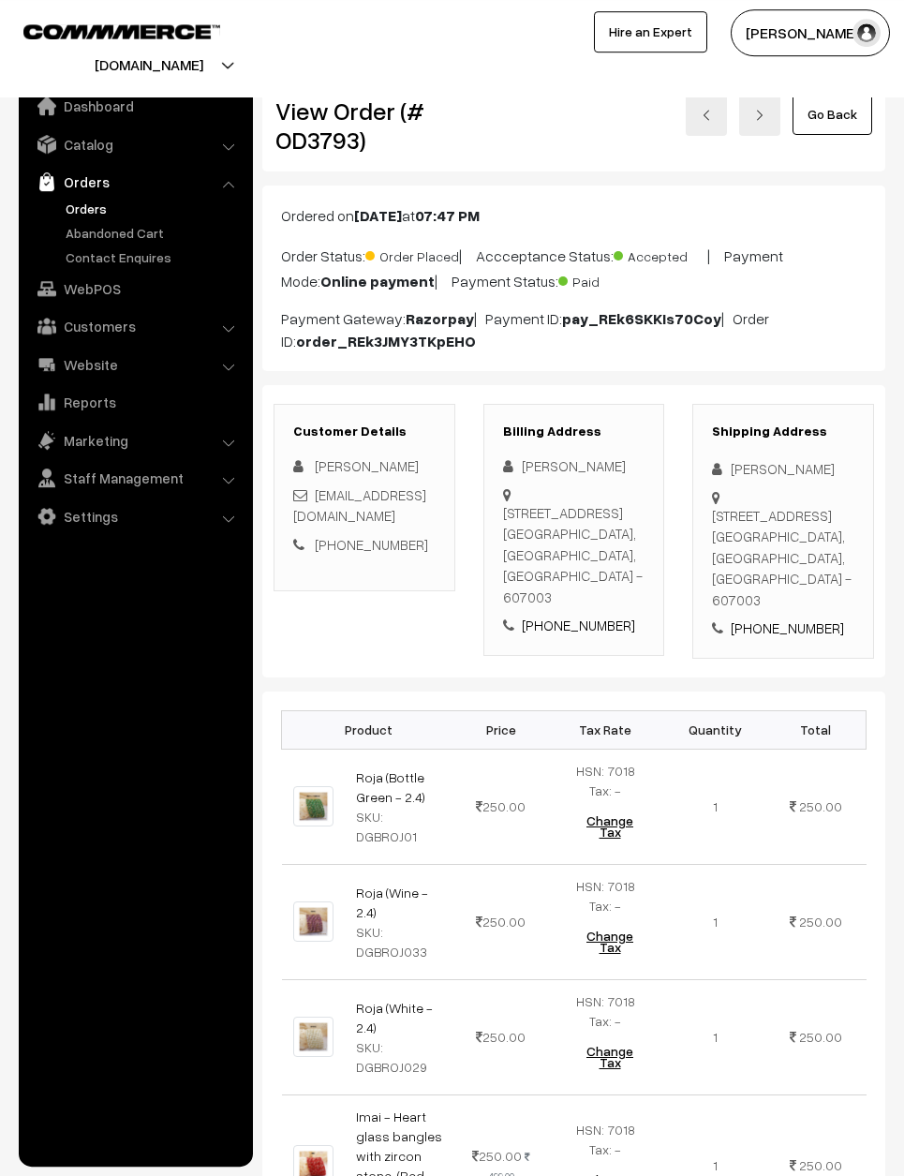
scroll to position [13, 0]
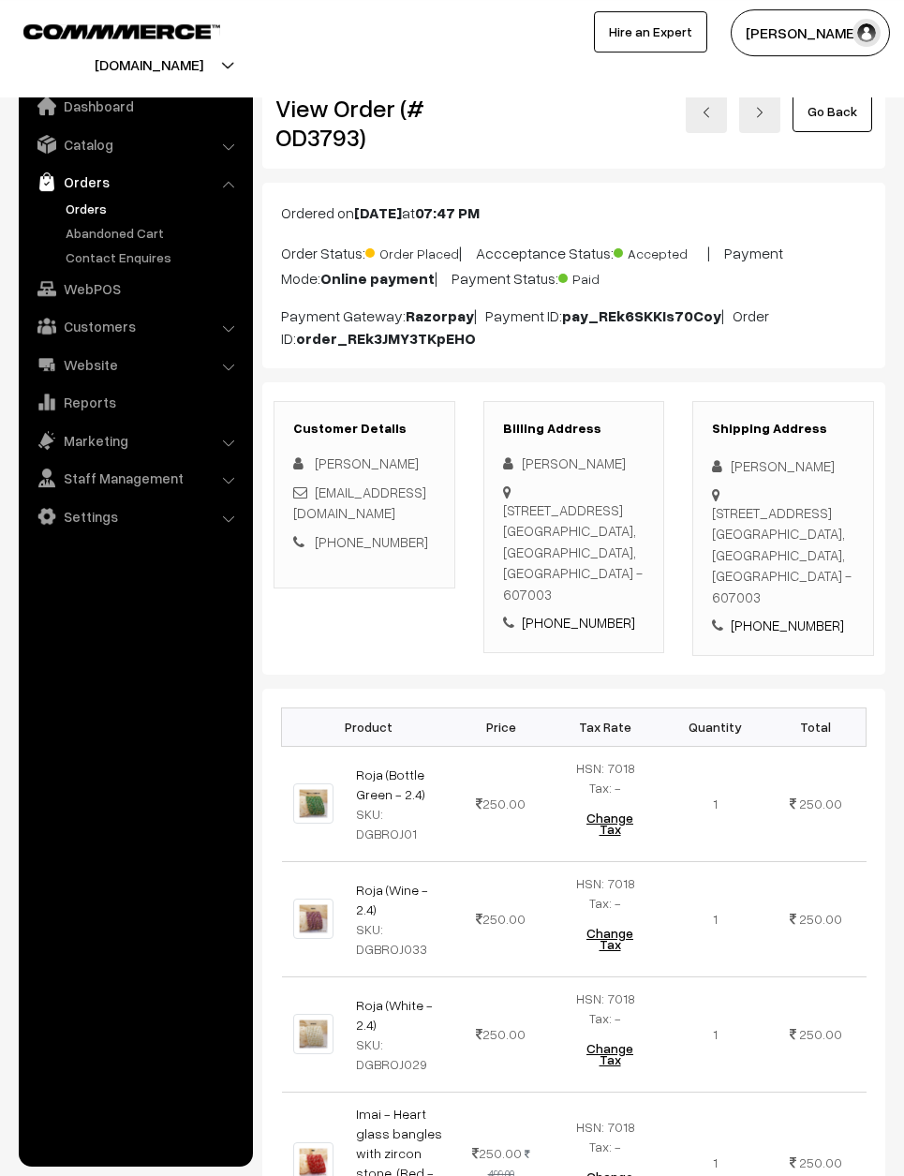
click at [847, 101] on link "Go Back" at bounding box center [833, 111] width 80 height 41
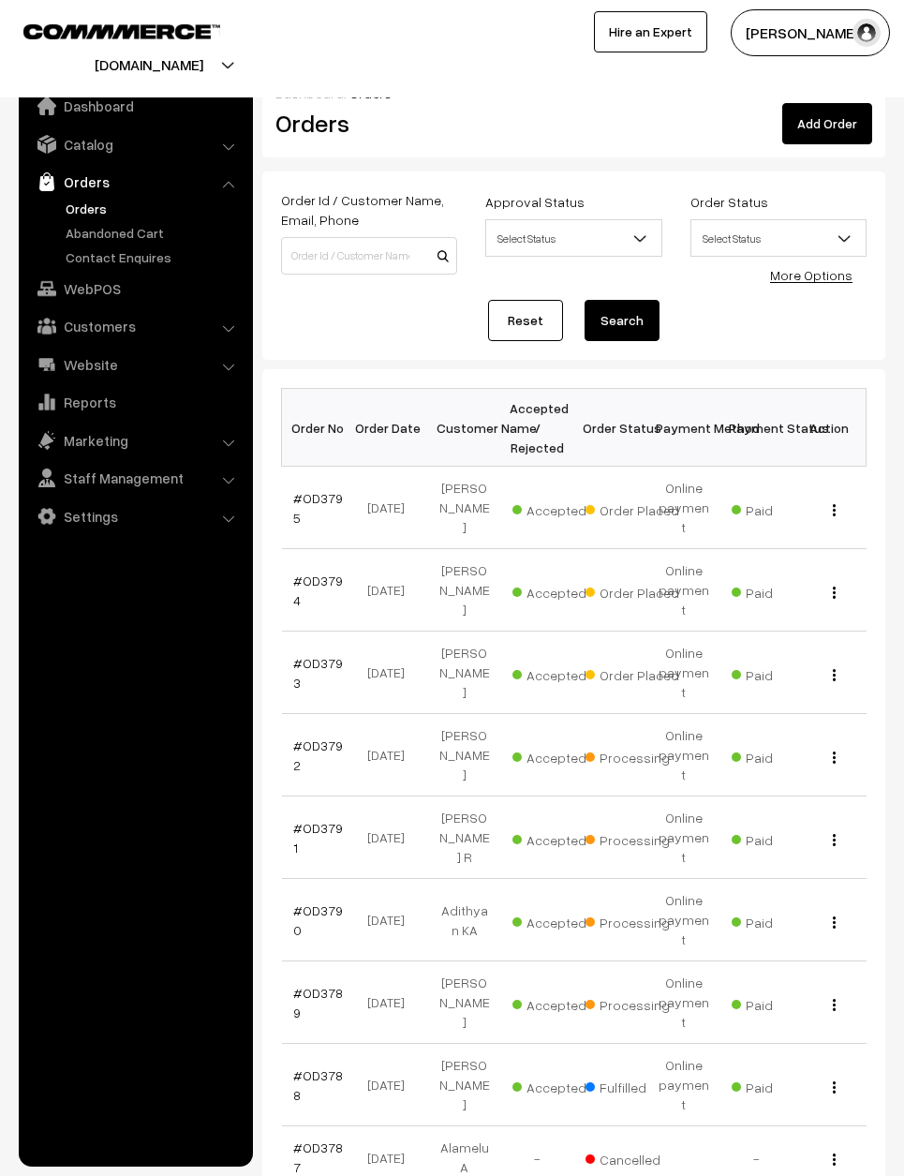
click at [320, 655] on link "#OD3793" at bounding box center [318, 673] width 50 height 36
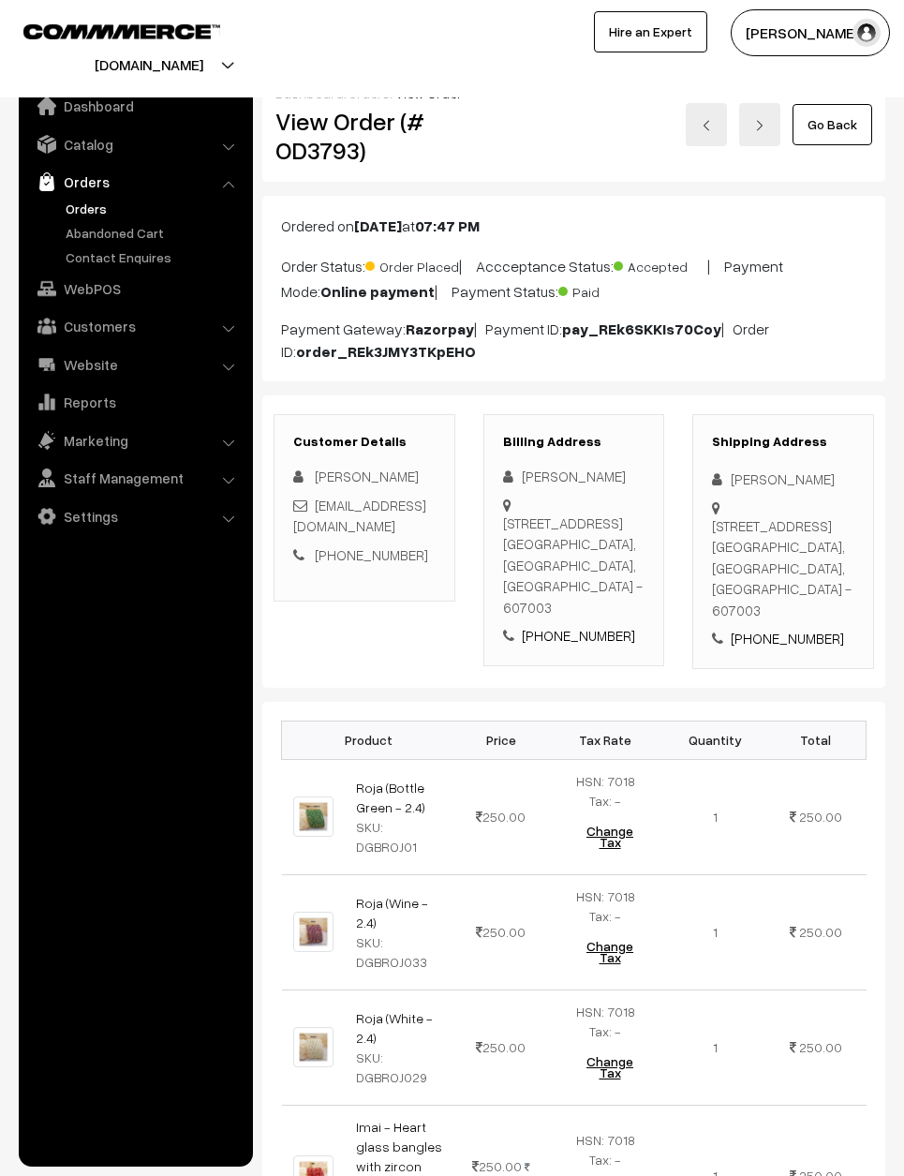
click at [846, 110] on link "Go Back" at bounding box center [833, 124] width 80 height 41
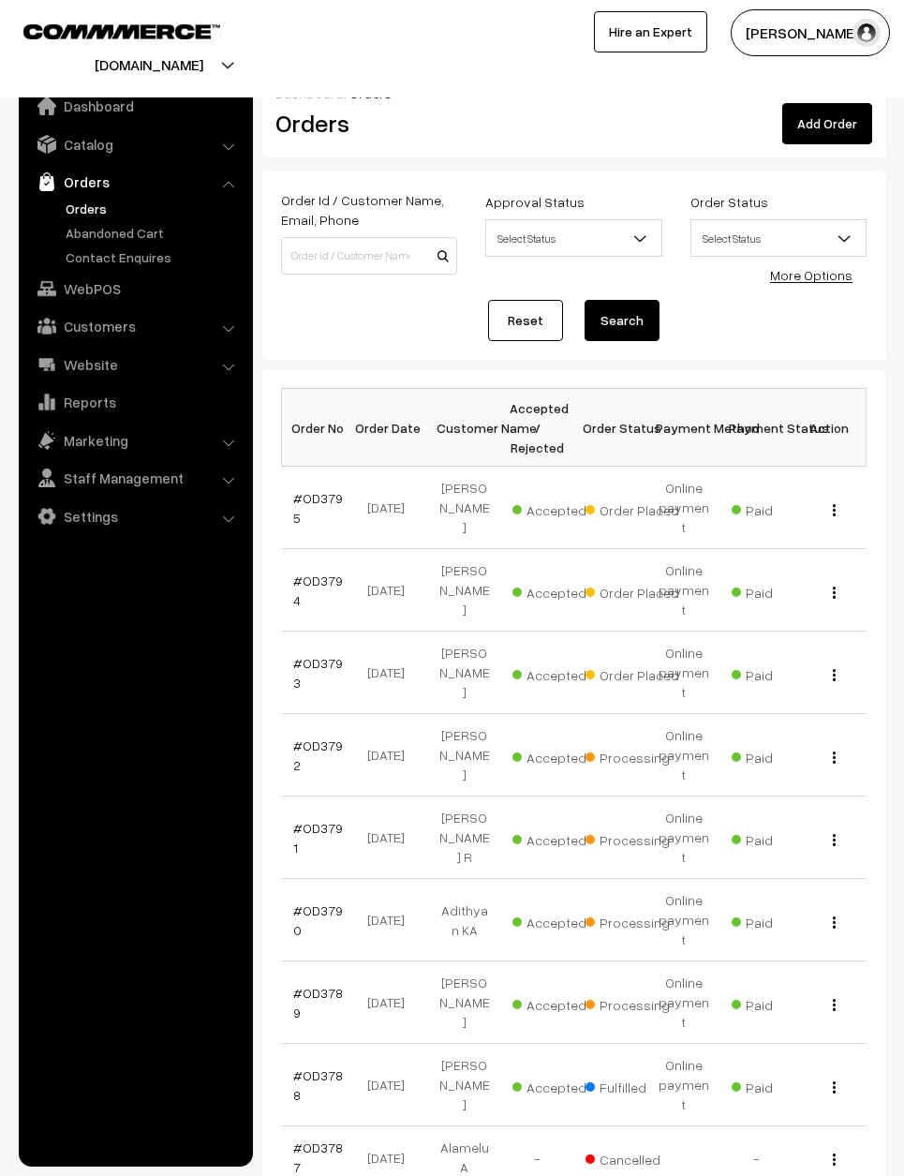
click at [311, 721] on td "#OD3792" at bounding box center [318, 755] width 73 height 82
click at [307, 737] on link "#OD3792" at bounding box center [318, 755] width 50 height 36
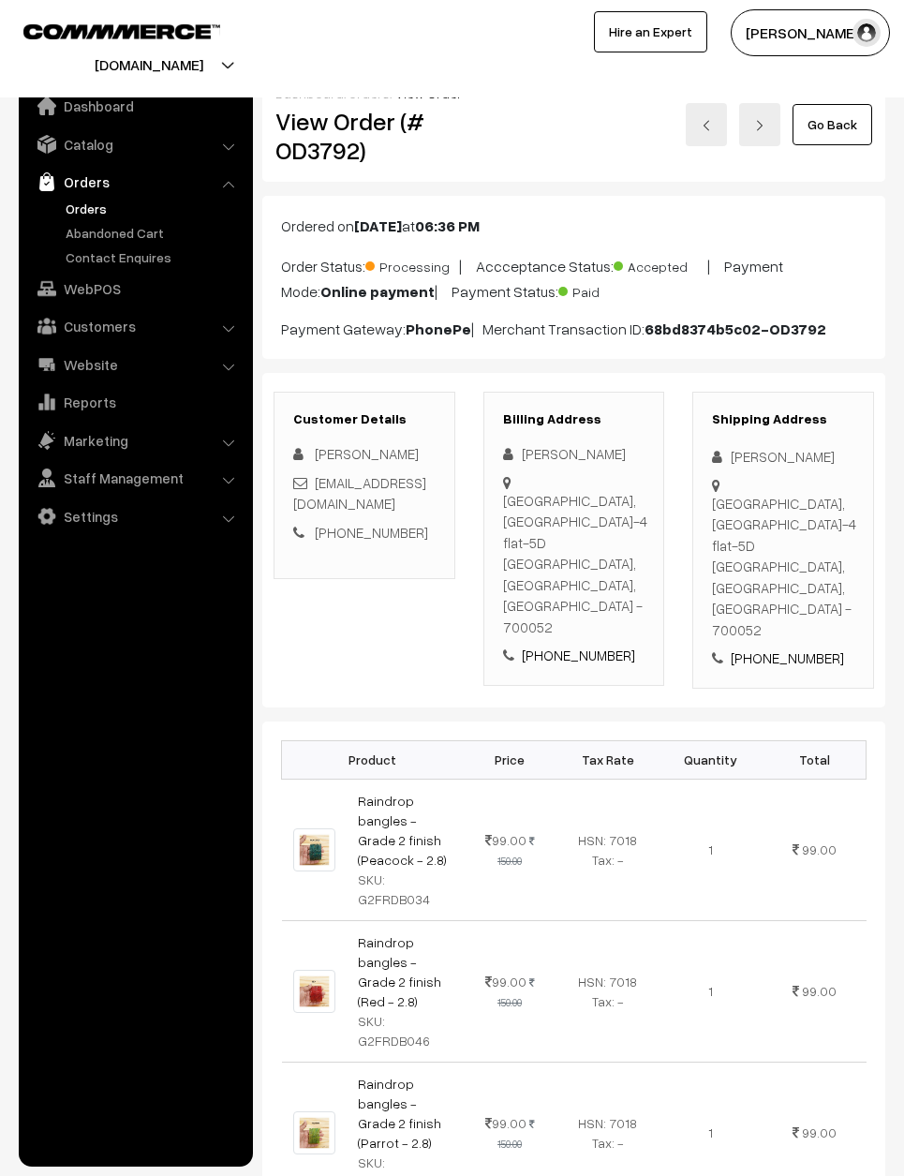
click at [863, 136] on link "Go Back" at bounding box center [833, 124] width 80 height 41
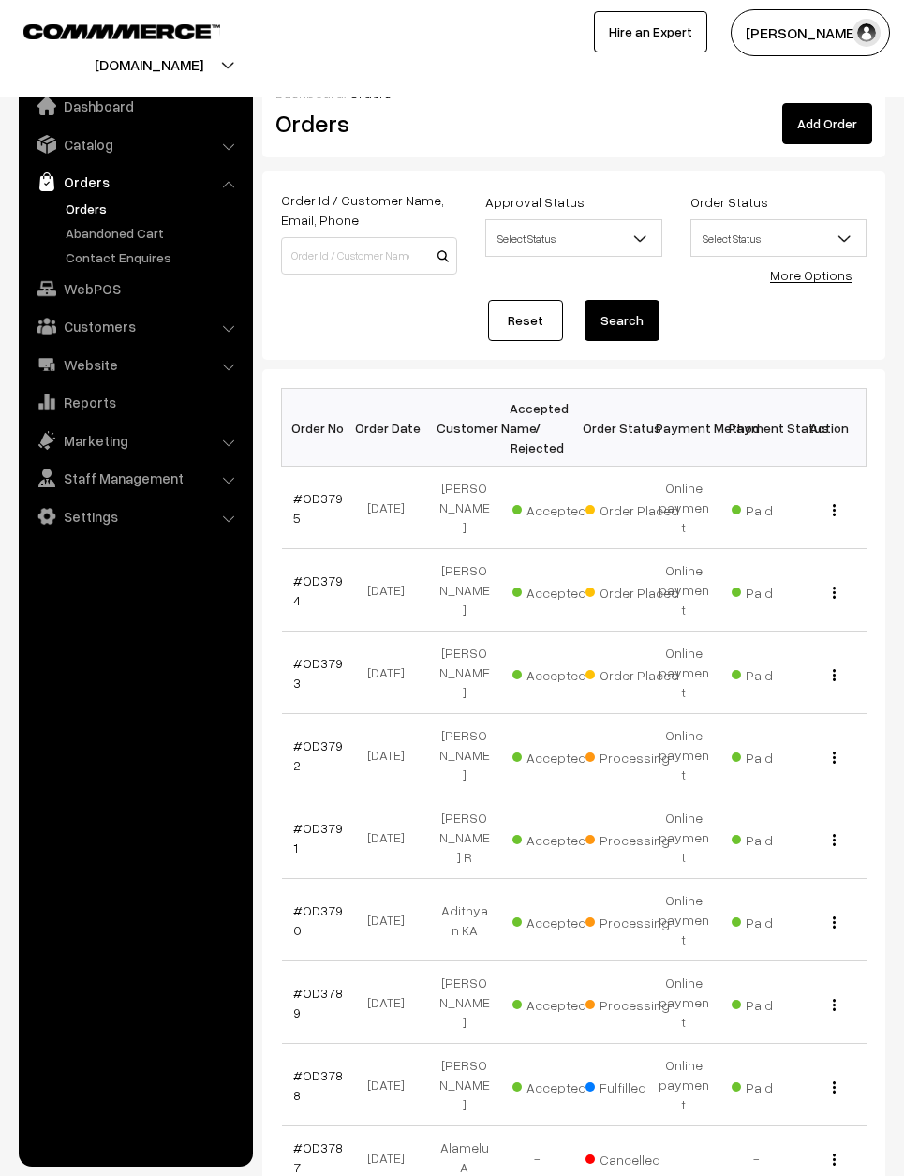
click at [317, 655] on link "#OD3793" at bounding box center [318, 673] width 50 height 36
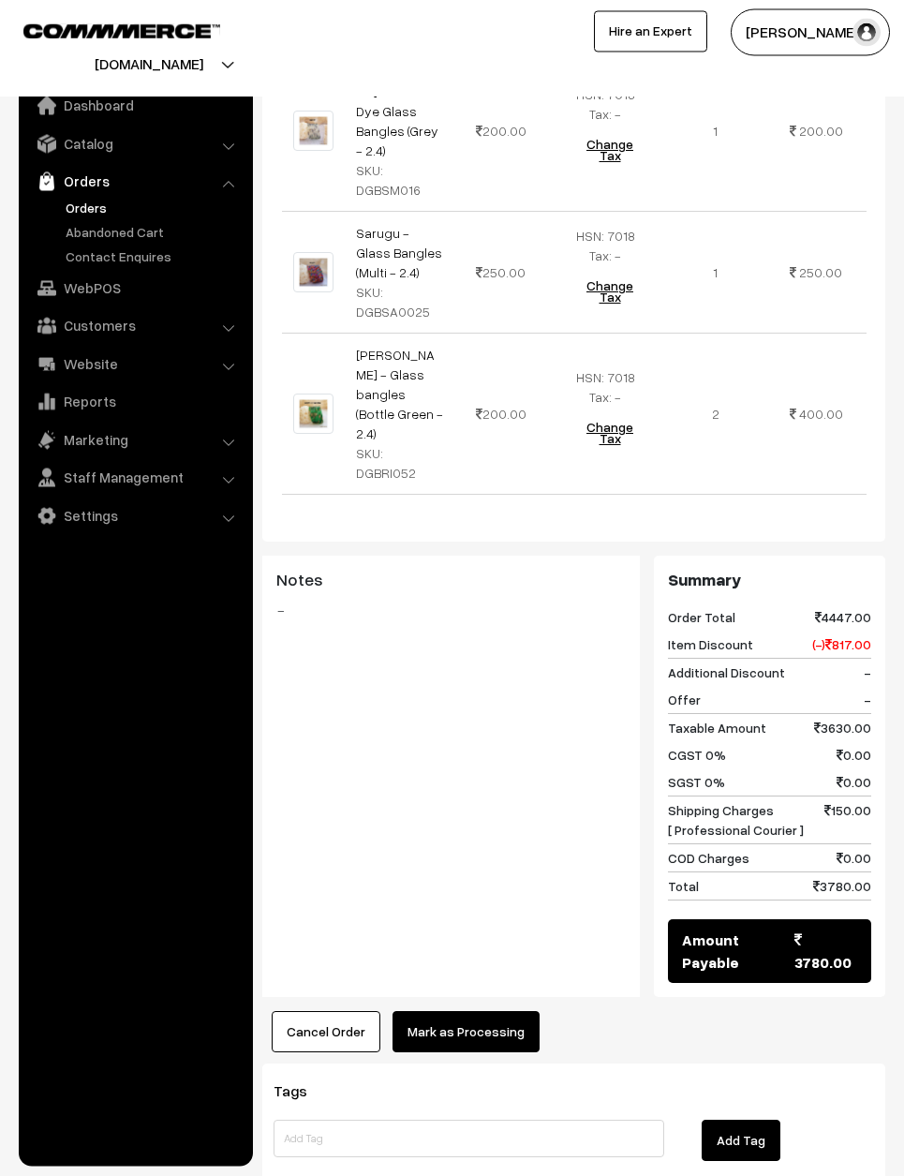
scroll to position [2183, 0]
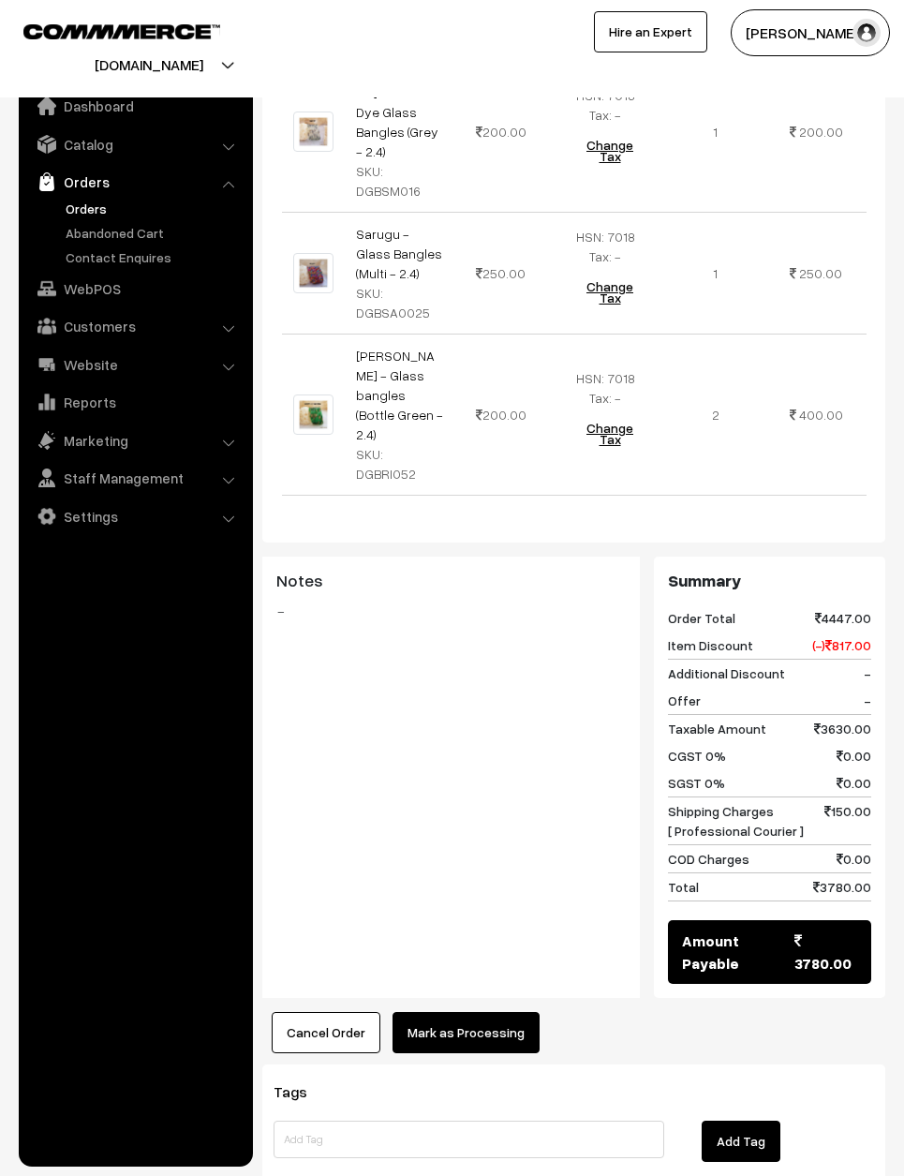
click at [485, 1012] on button "Mark as Processing" at bounding box center [466, 1032] width 147 height 41
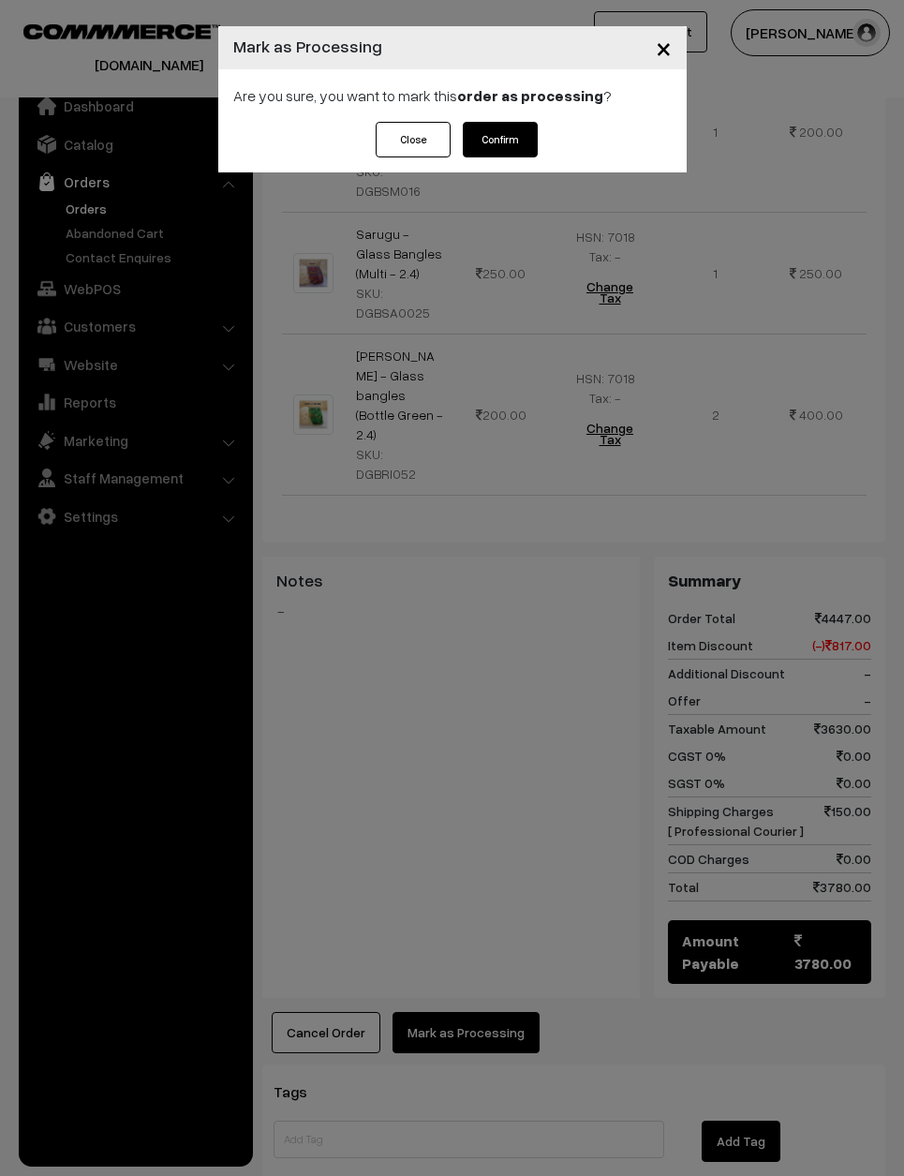
click at [505, 155] on button "Confirm" at bounding box center [500, 140] width 75 height 36
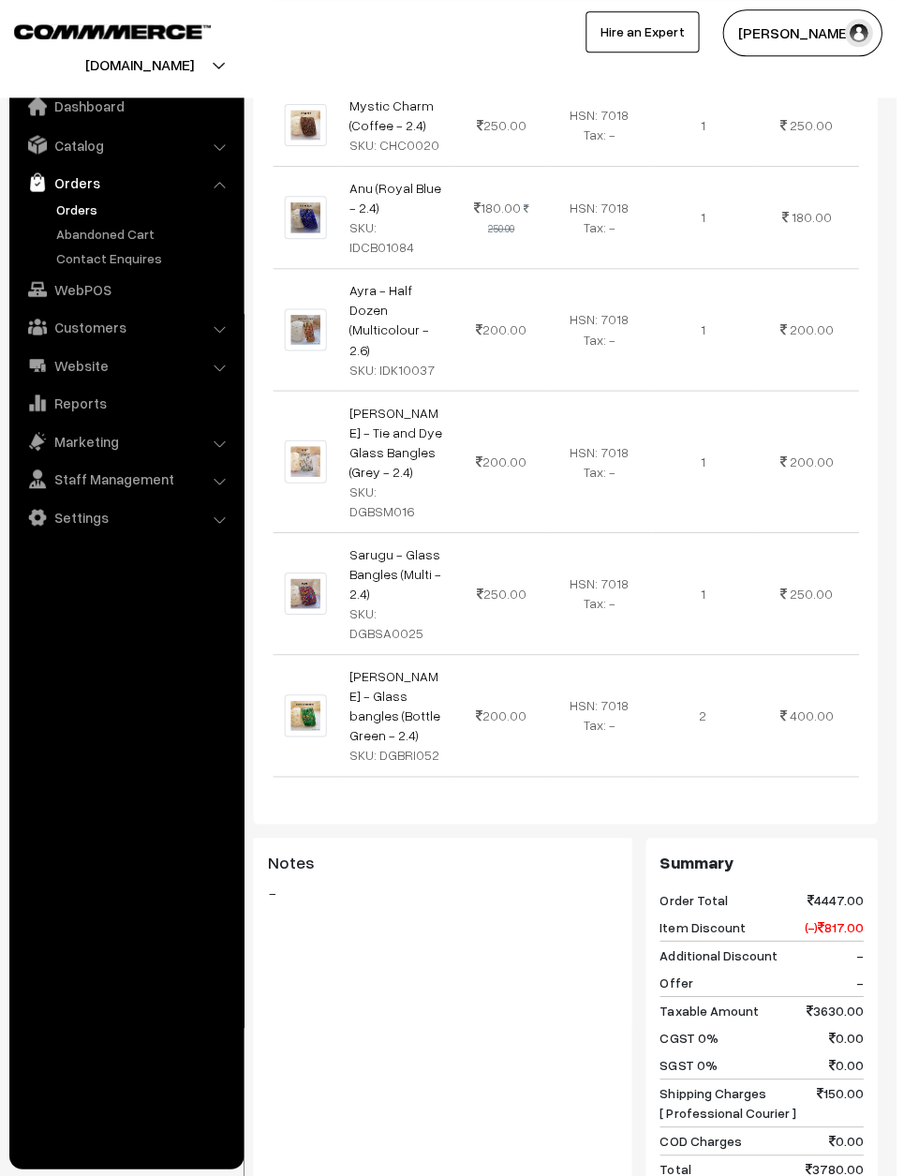
scroll to position [1696, 0]
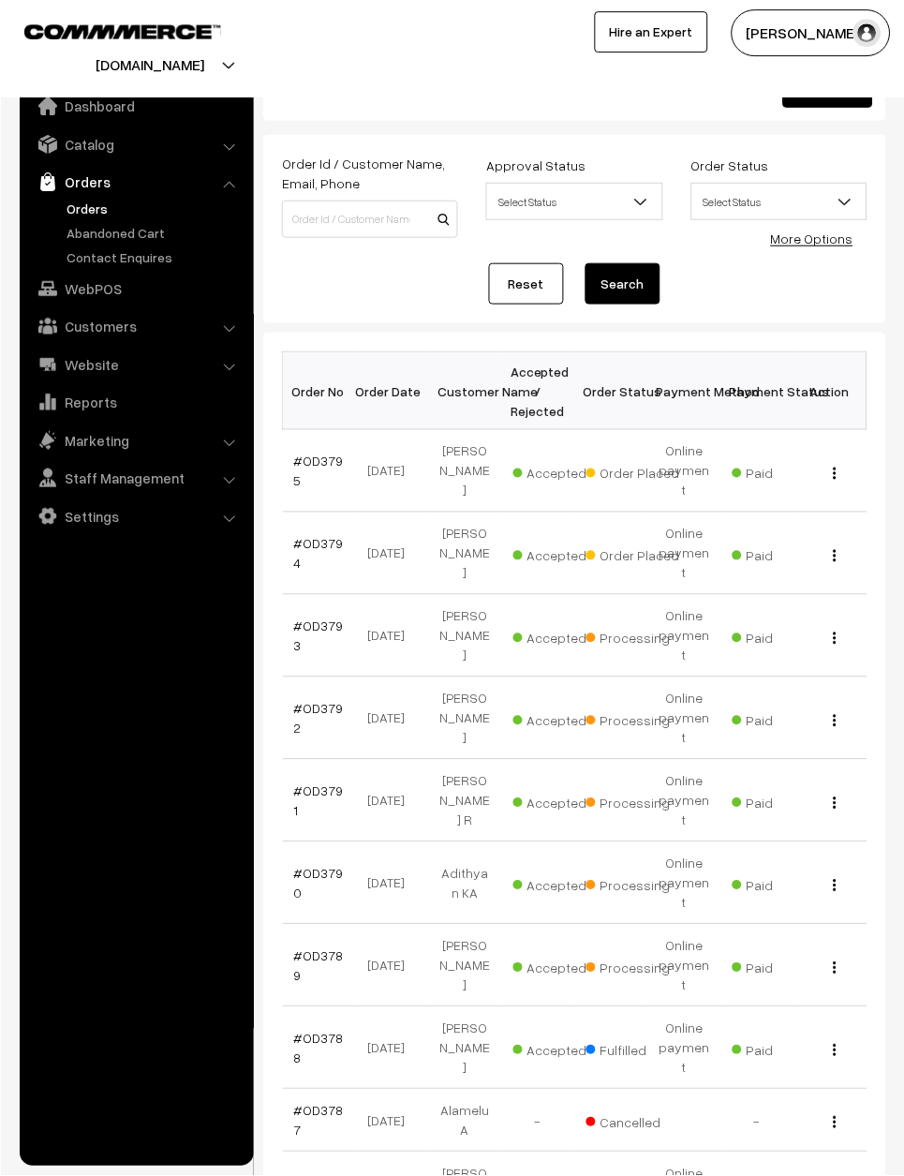
scroll to position [47, 0]
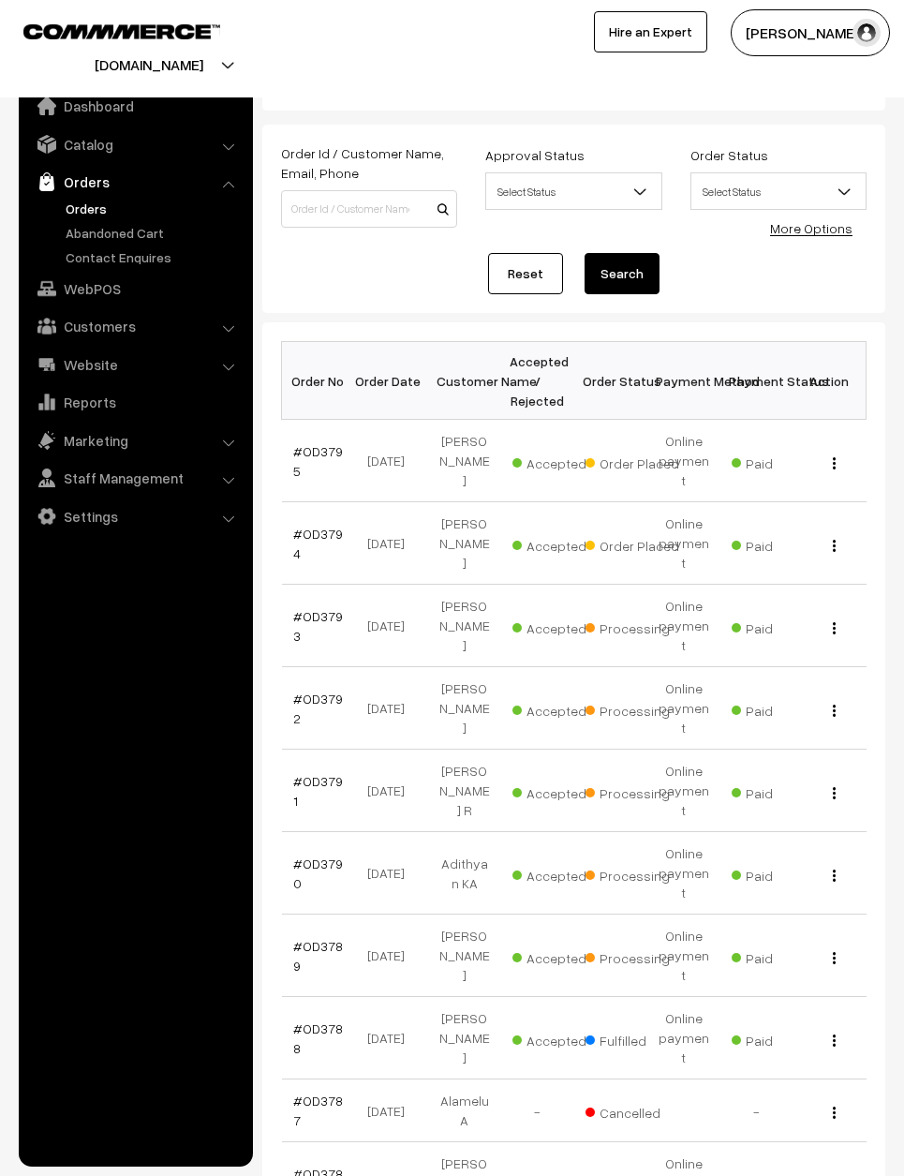
click at [332, 608] on link "#OD3793" at bounding box center [318, 626] width 50 height 36
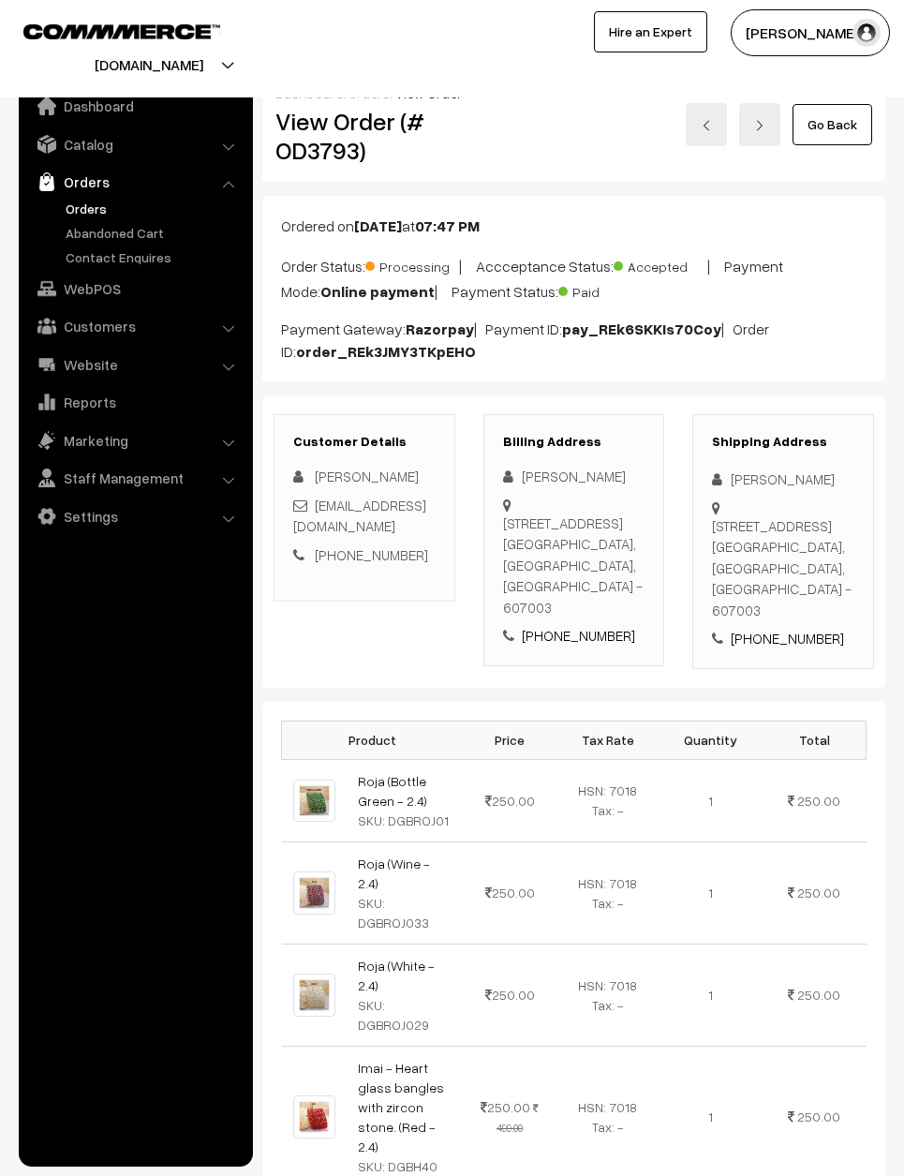
click at [862, 120] on link "Go Back" at bounding box center [833, 124] width 80 height 41
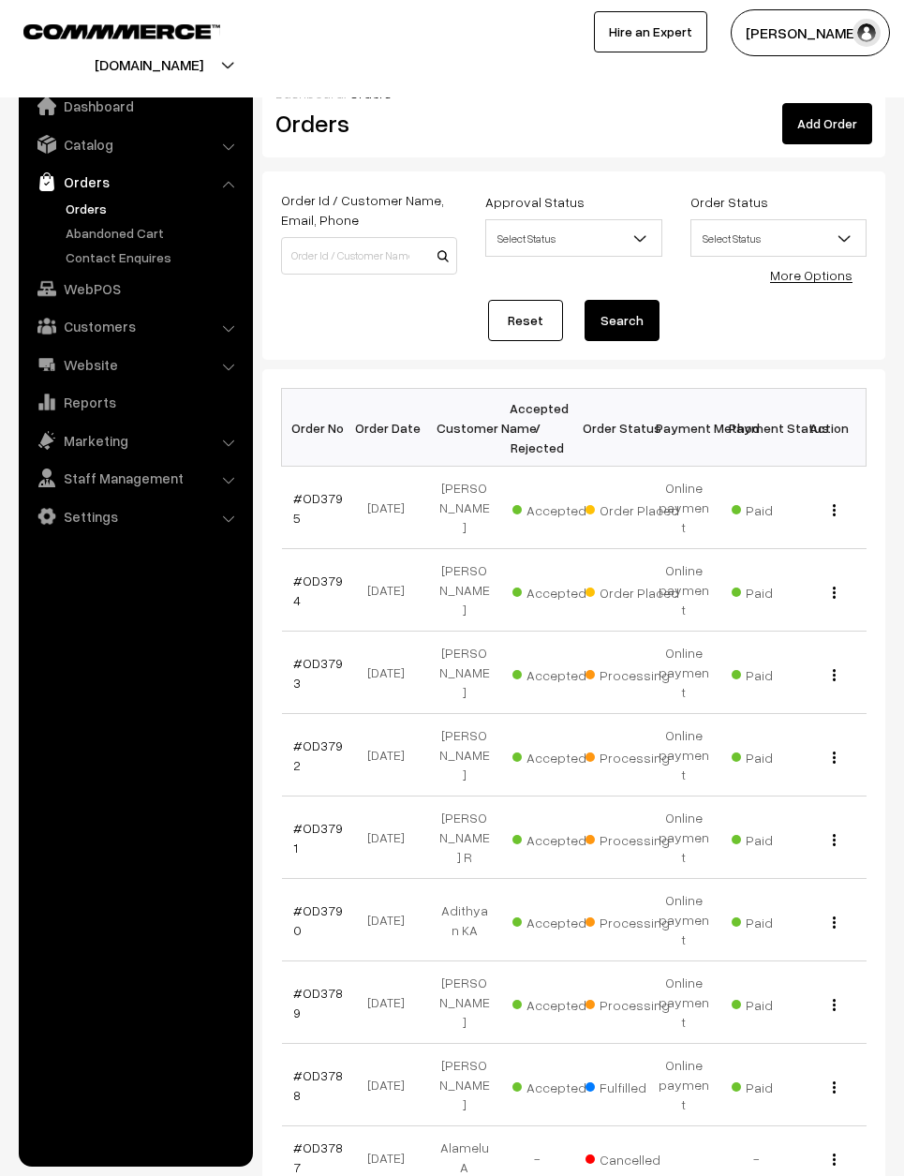
click at [333, 576] on link "#OD3794" at bounding box center [318, 590] width 50 height 36
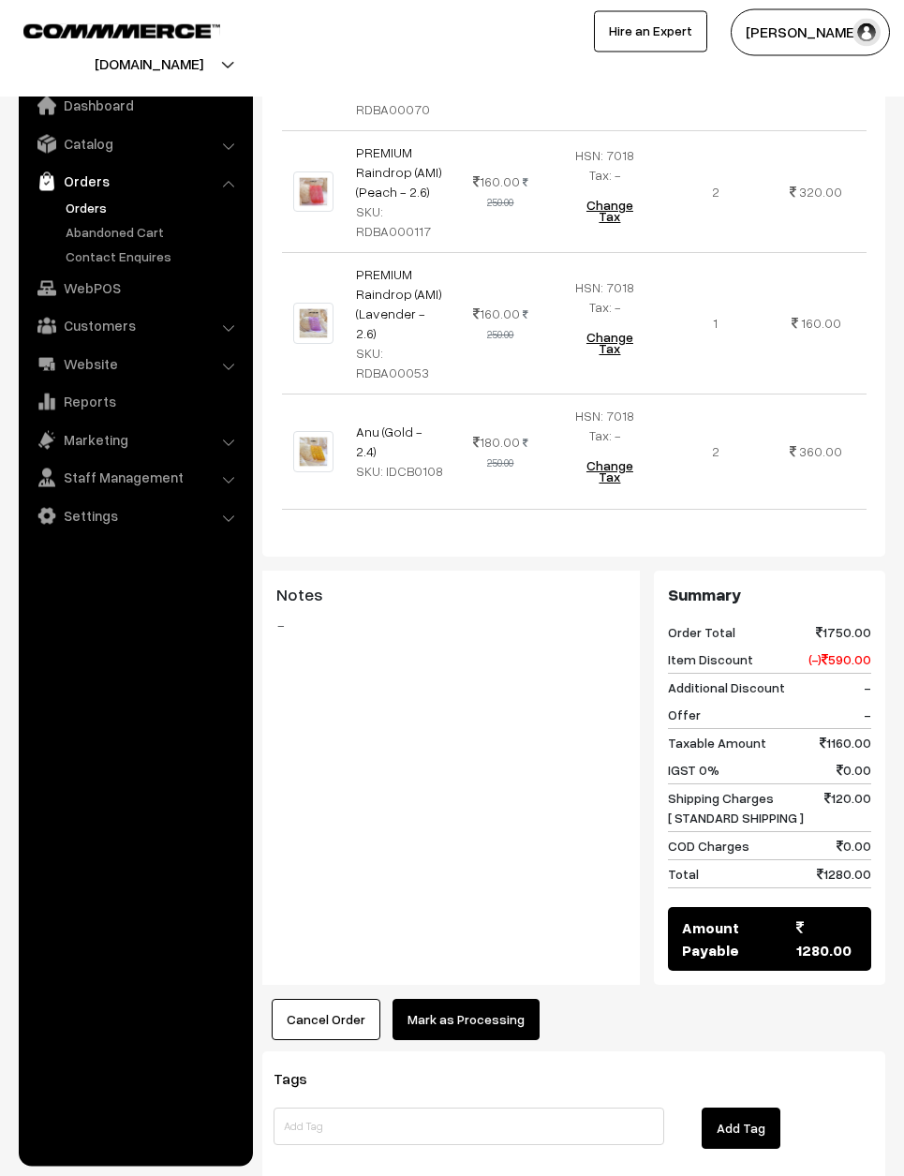
scroll to position [789, 0]
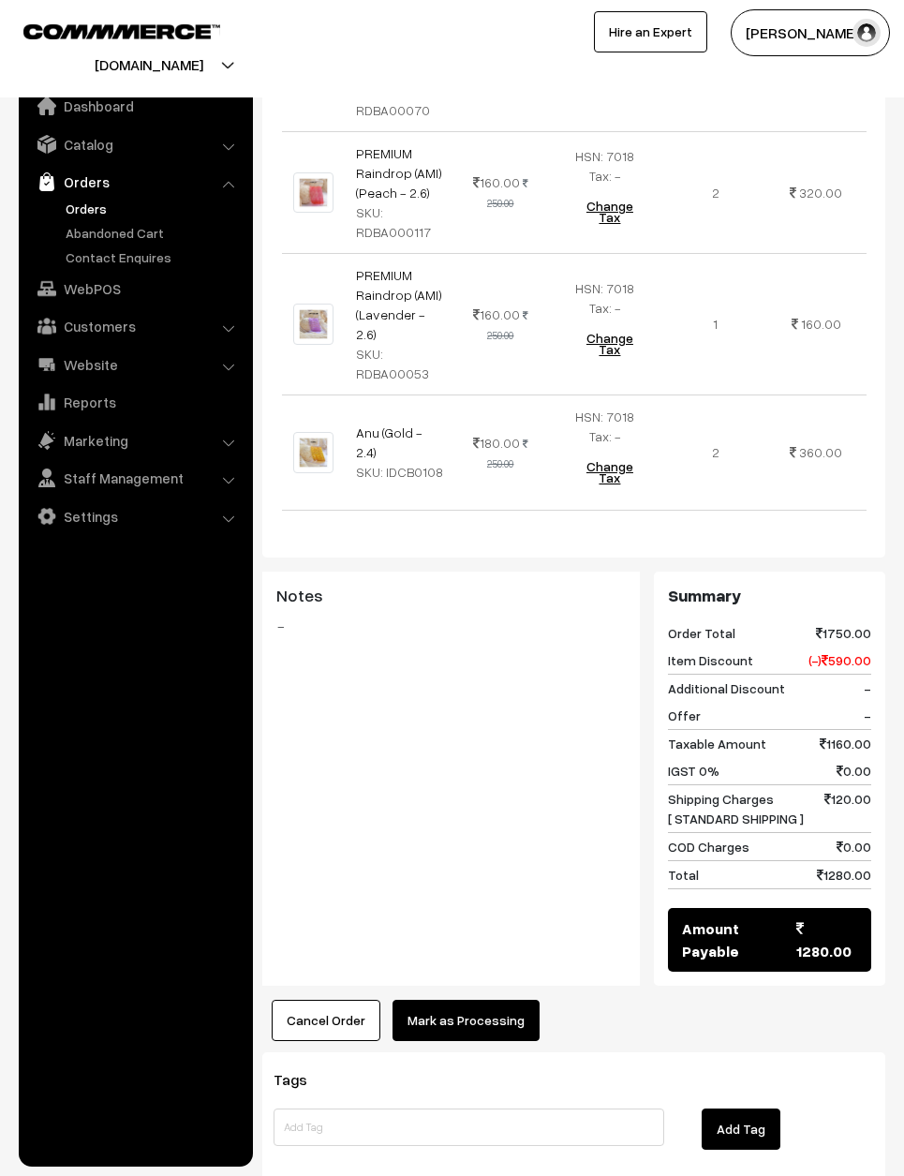
click at [481, 1000] on button "Mark as Processing" at bounding box center [466, 1020] width 147 height 41
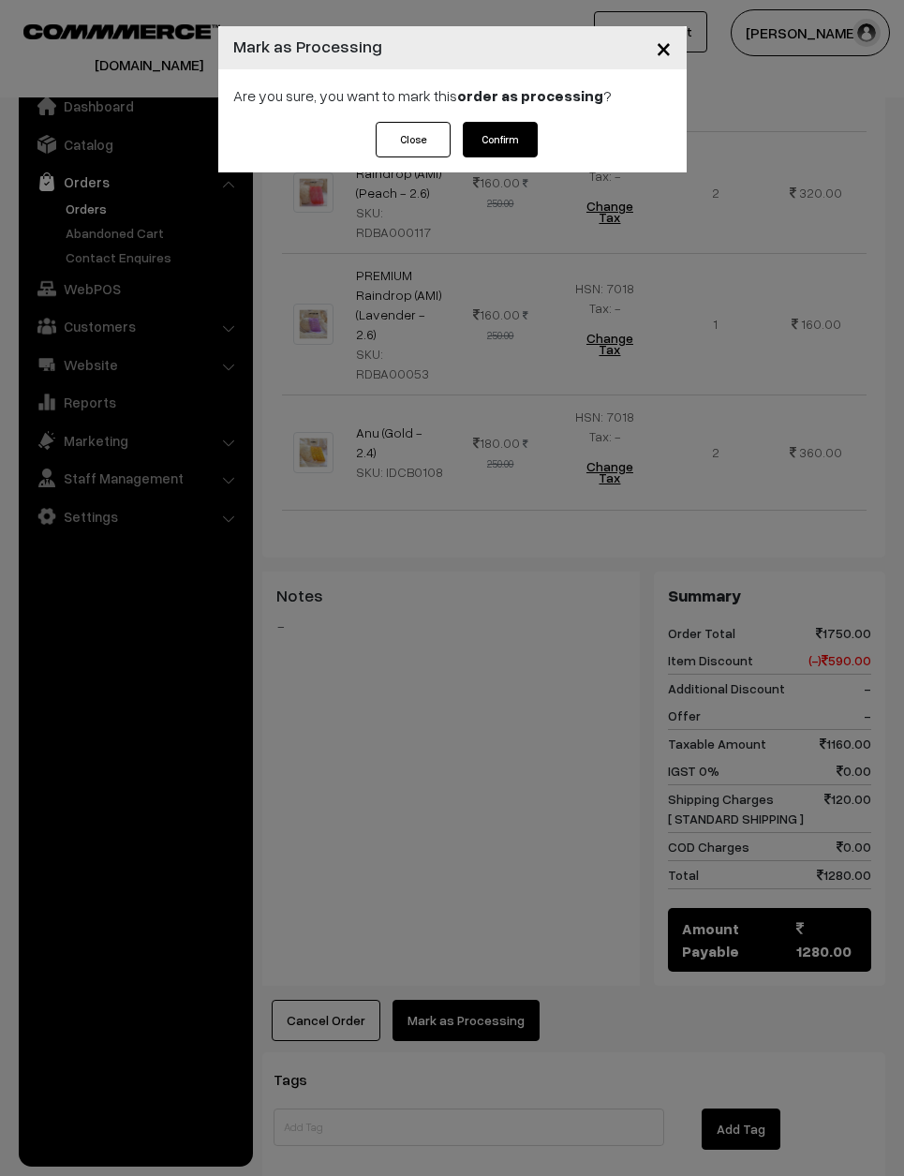
click at [496, 147] on button "Confirm" at bounding box center [500, 140] width 75 height 36
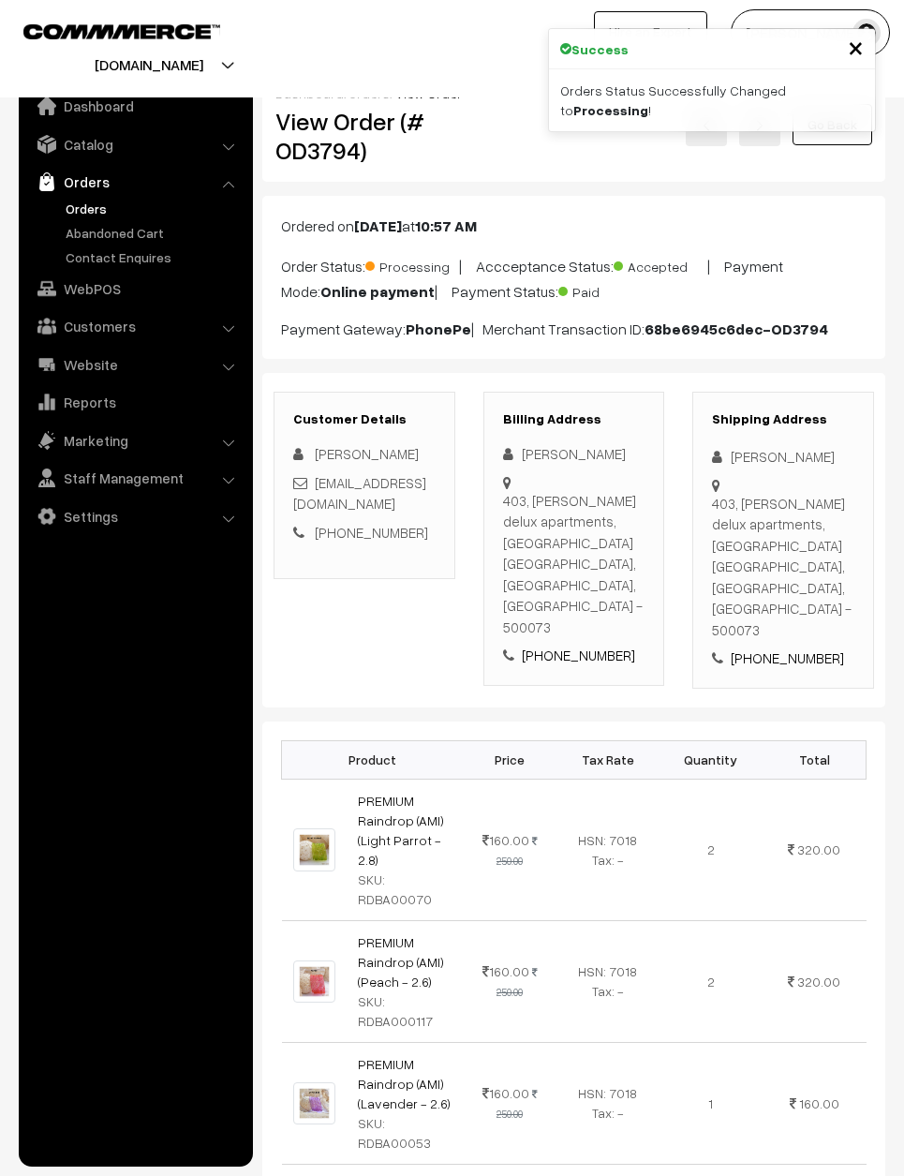
click at [836, 131] on link "Go Back" at bounding box center [833, 124] width 80 height 41
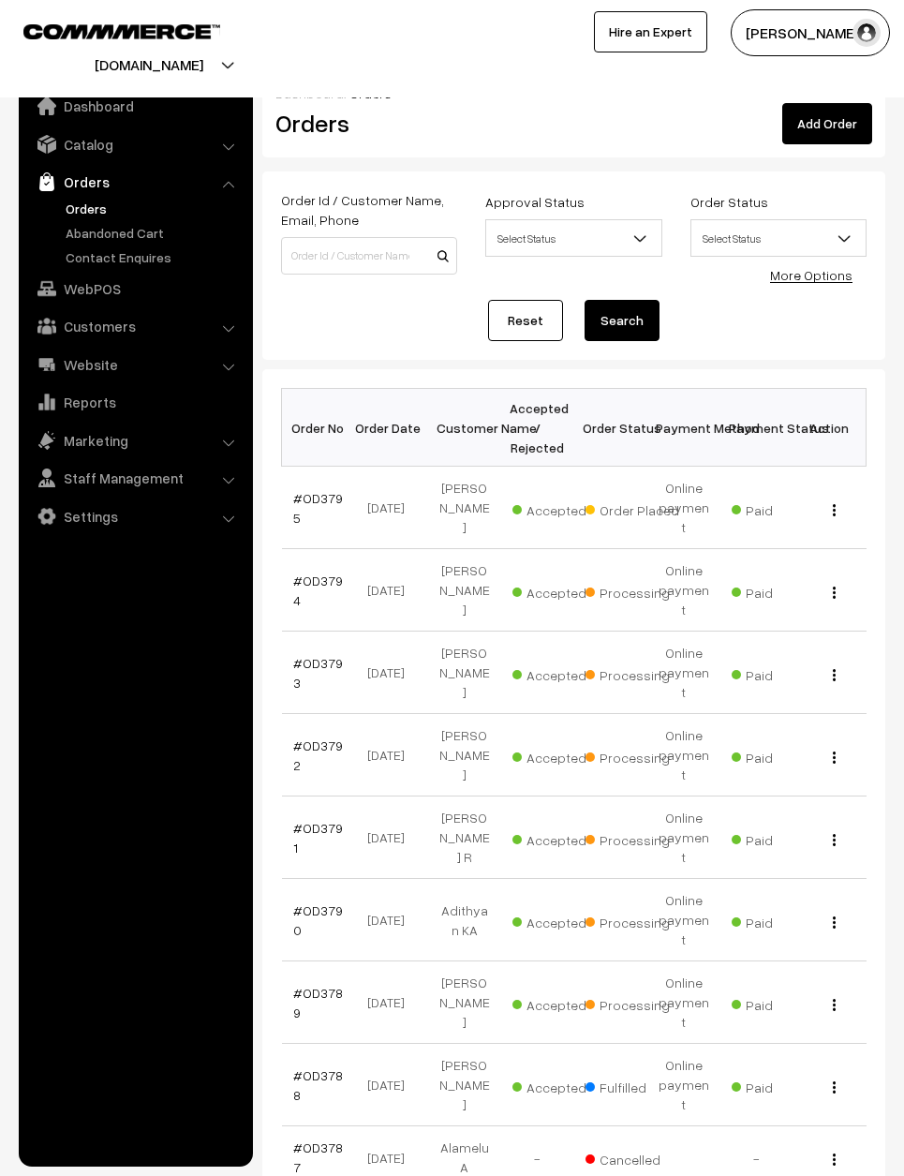
click at [322, 491] on link "#OD3795" at bounding box center [318, 508] width 50 height 36
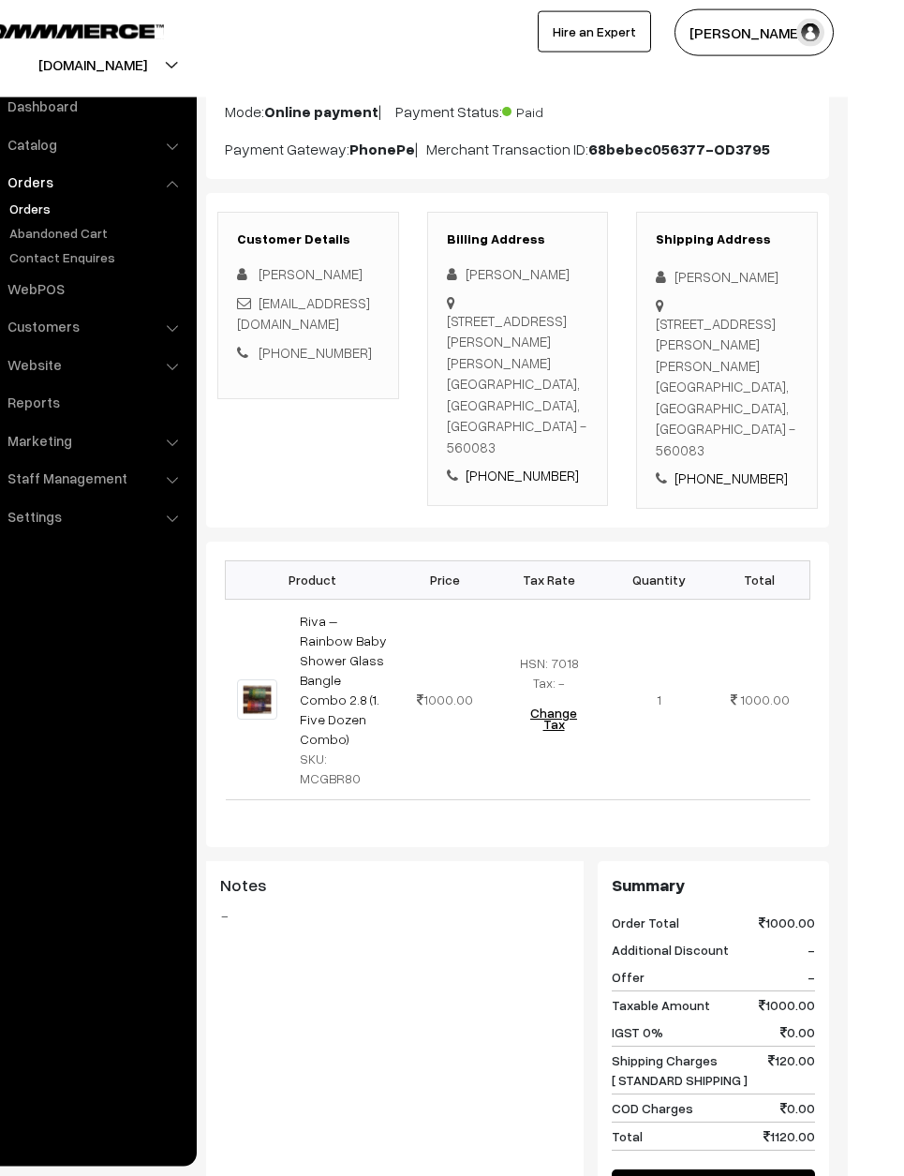
scroll to position [190, 0]
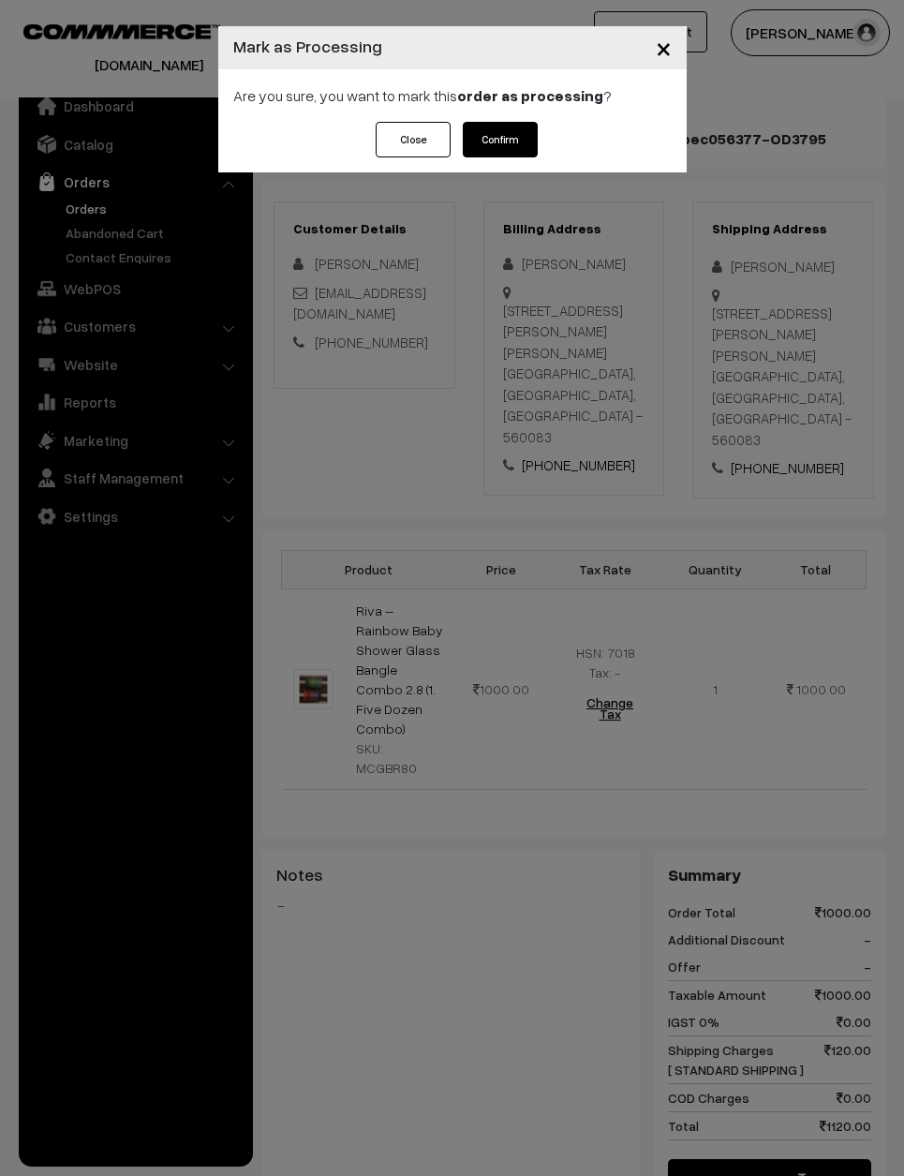
click at [514, 133] on button "Confirm" at bounding box center [500, 140] width 75 height 36
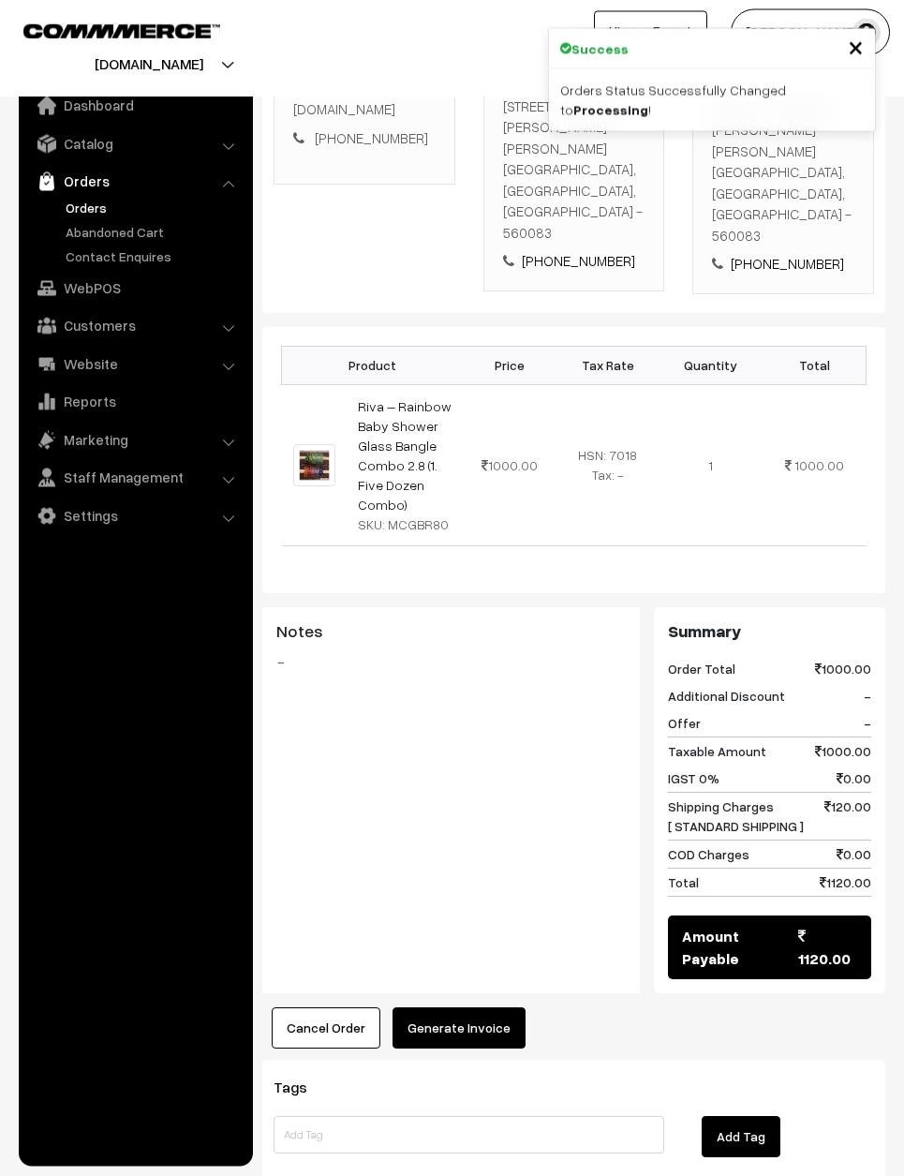
scroll to position [394, 0]
click at [477, 1008] on button "Generate Invoice" at bounding box center [459, 1028] width 133 height 41
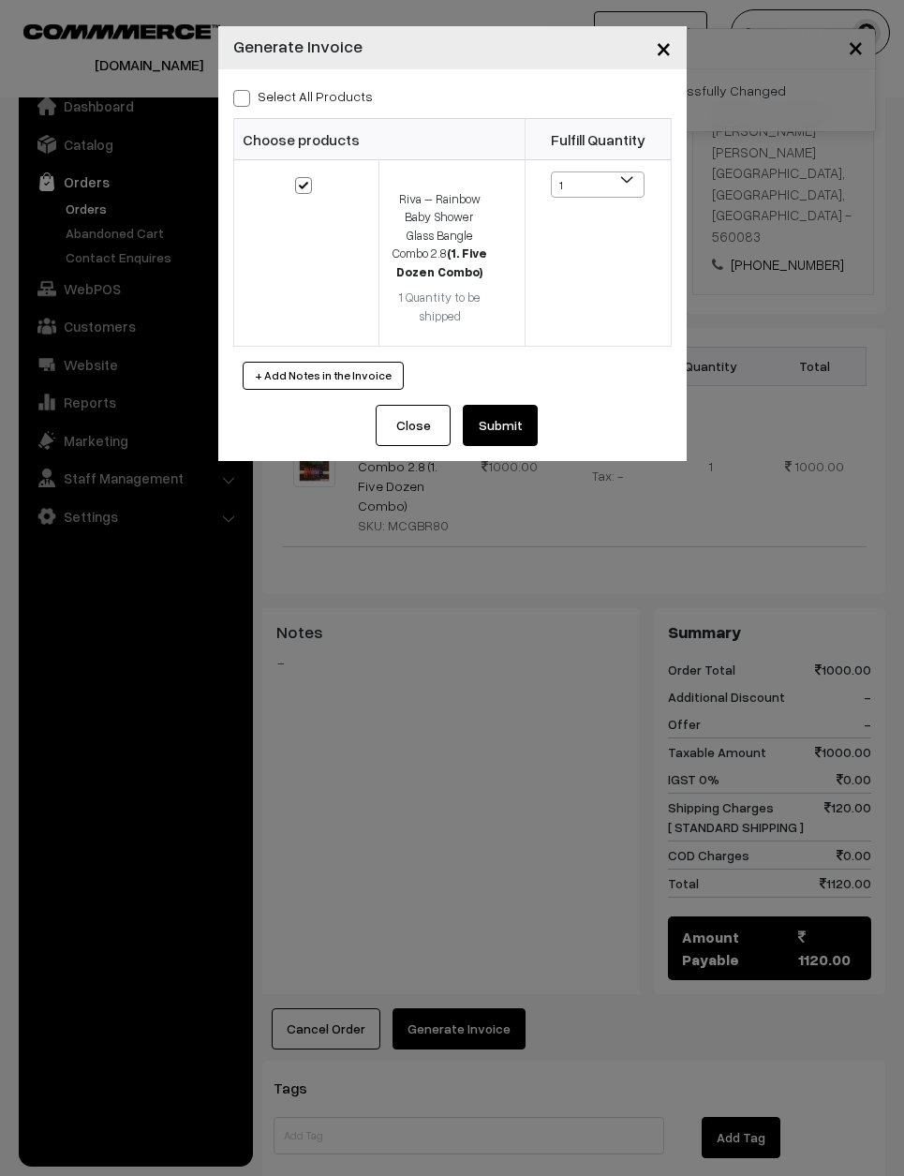
click at [528, 417] on button "Submit" at bounding box center [500, 425] width 75 height 41
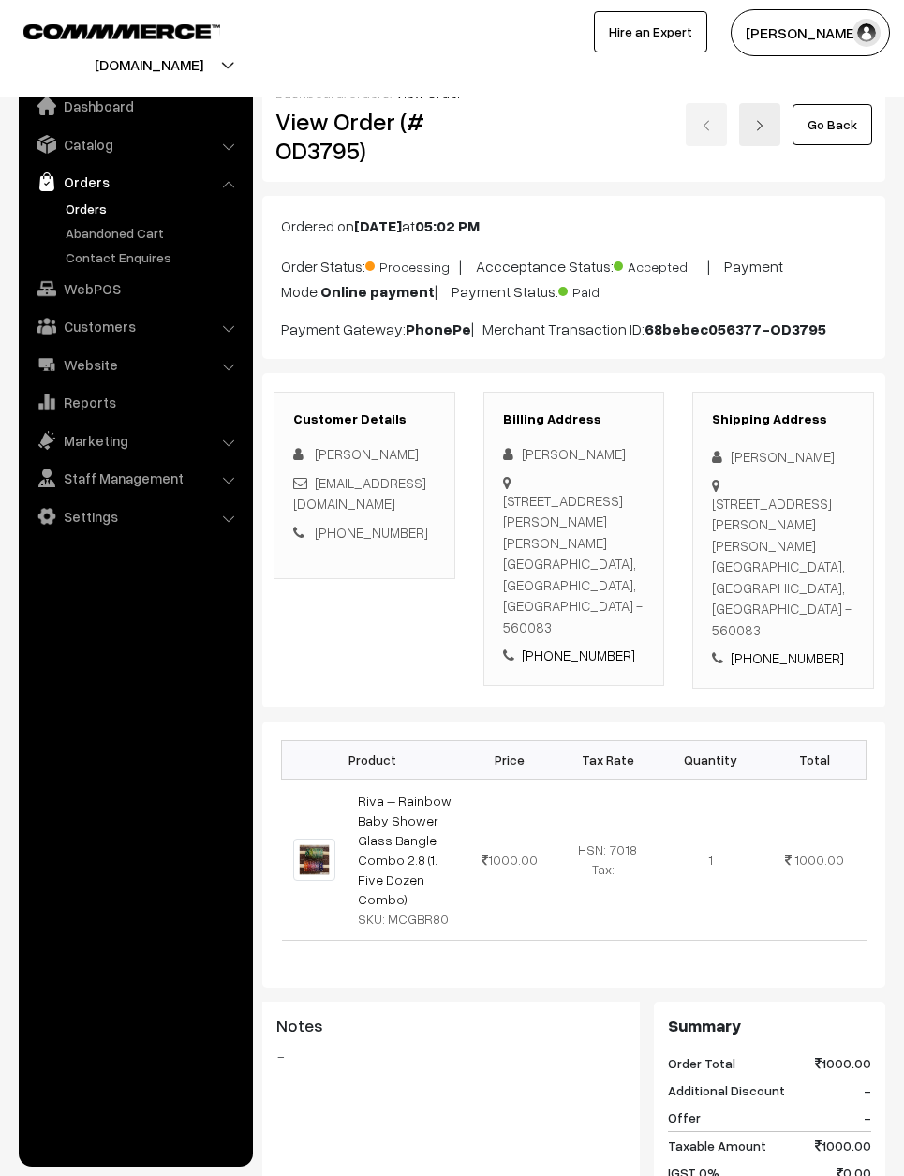
click at [855, 119] on link "Go Back" at bounding box center [833, 124] width 80 height 41
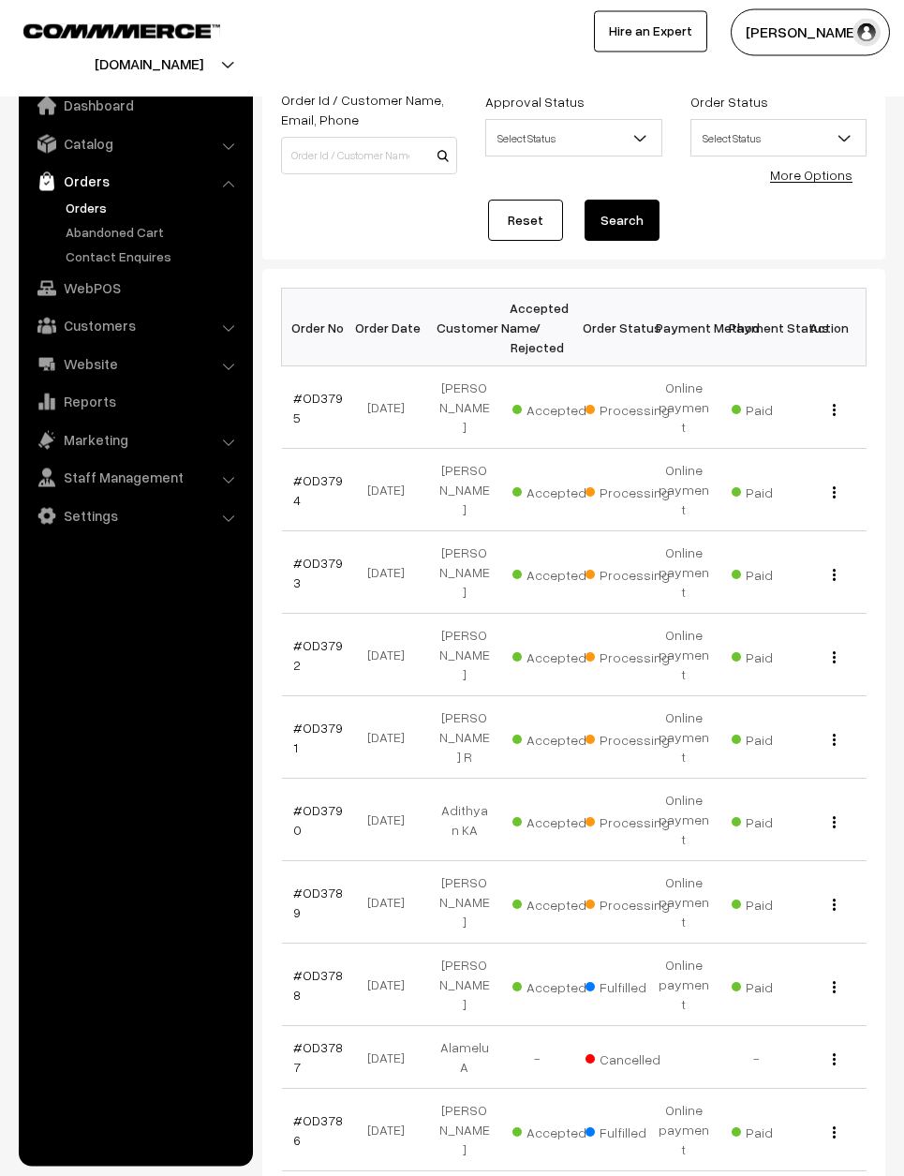
scroll to position [99, 0]
click at [320, 426] on td "#OD3795" at bounding box center [318, 408] width 73 height 82
click at [320, 391] on link "#OD3795" at bounding box center [318, 409] width 50 height 36
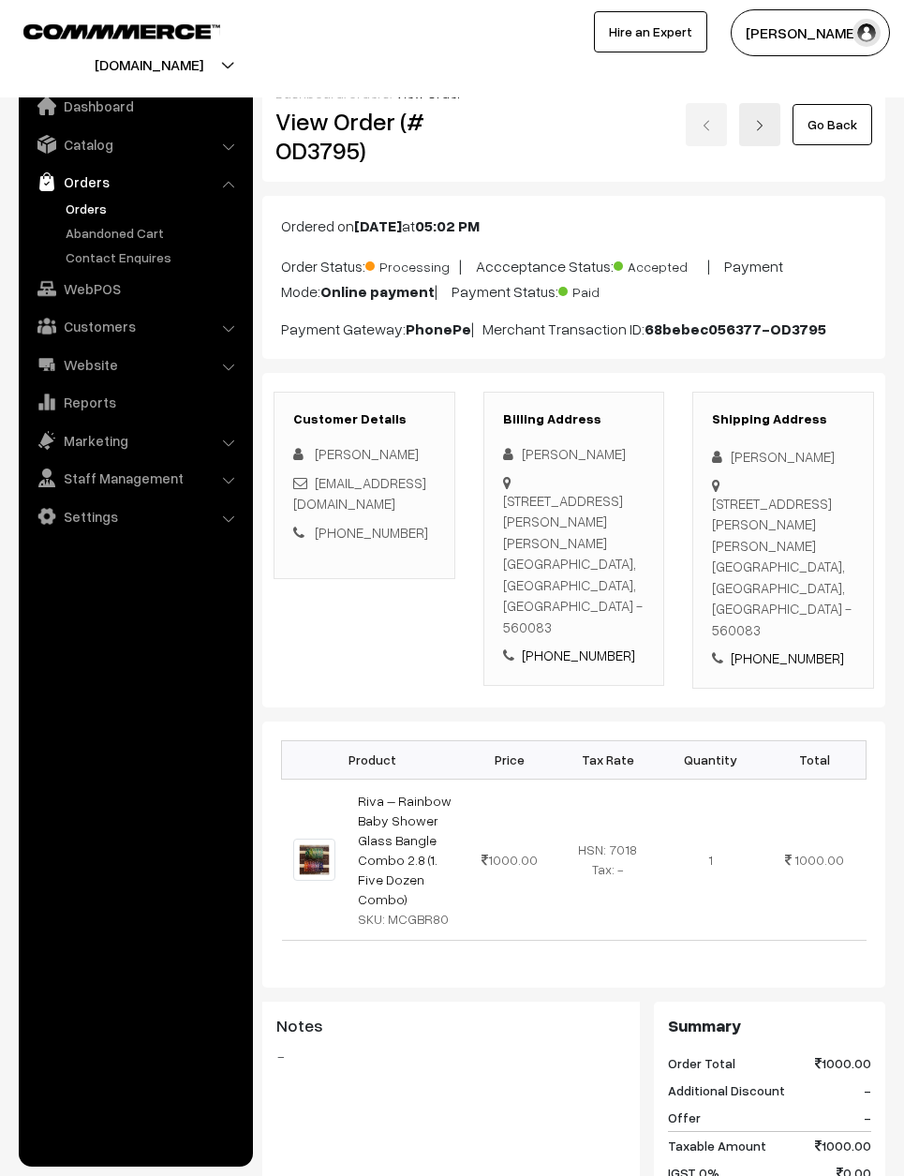
click at [836, 120] on link "Go Back" at bounding box center [833, 124] width 80 height 41
